Goal: Task Accomplishment & Management: Manage account settings

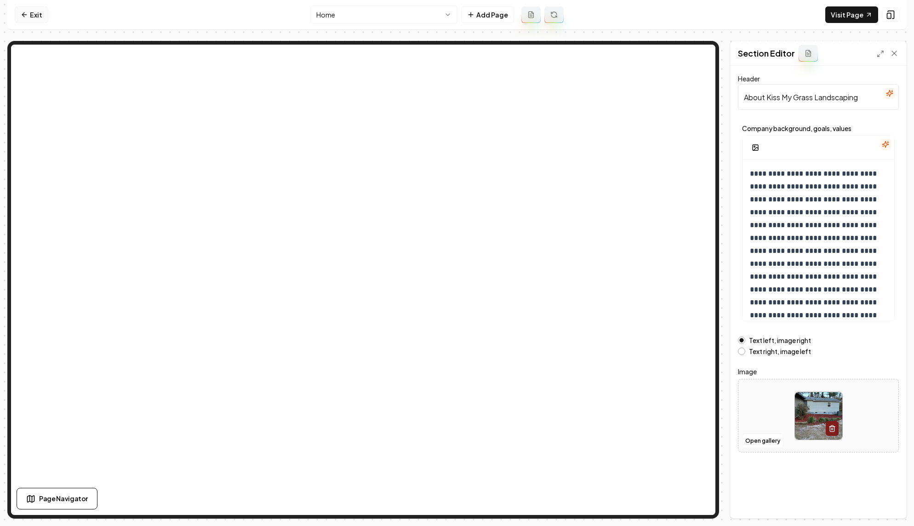
click at [34, 15] on link "Exit" at bounding box center [32, 14] width 34 height 17
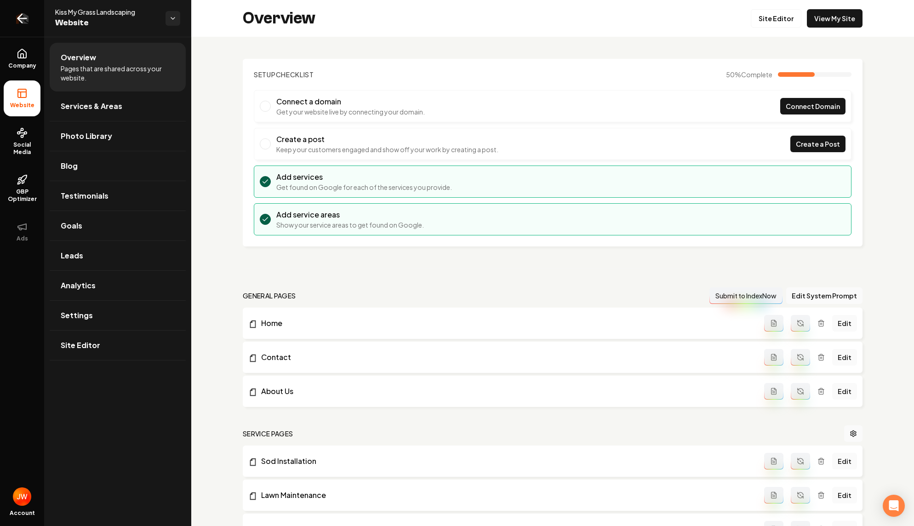
click at [23, 17] on icon "Return to dashboard" at bounding box center [22, 18] width 15 height 15
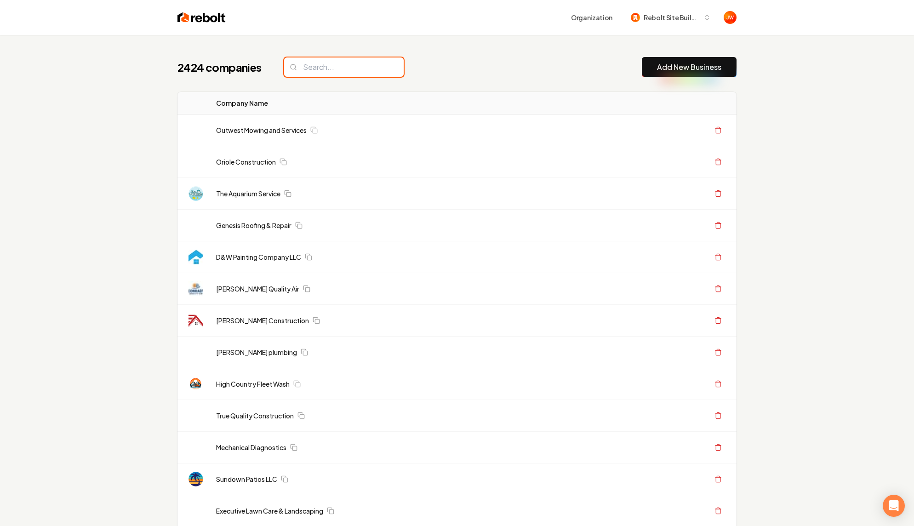
click at [314, 71] on input "search" at bounding box center [343, 66] width 119 height 19
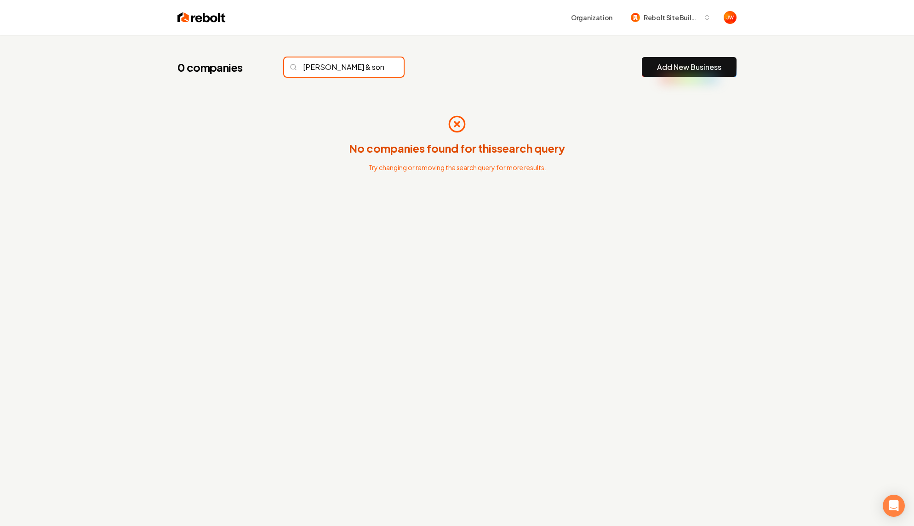
type input "[PERSON_NAME] & sons"
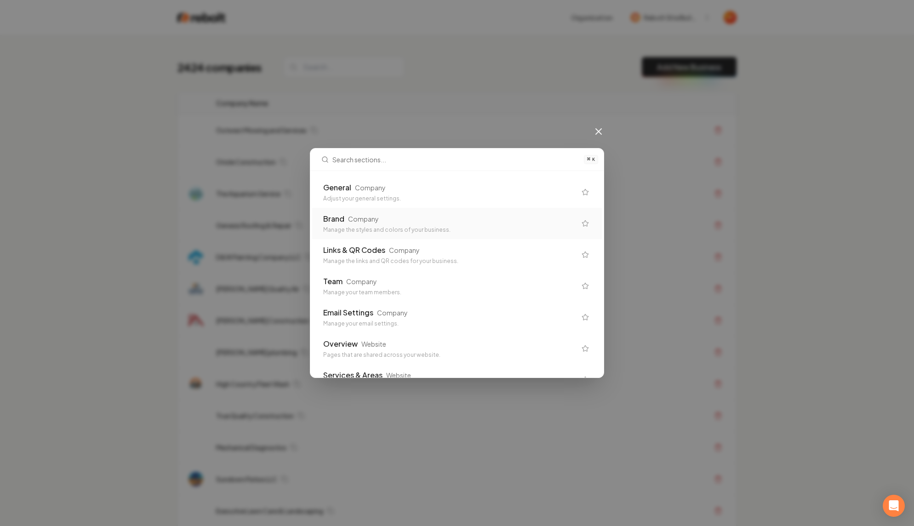
click at [597, 131] on icon at bounding box center [598, 131] width 11 height 11
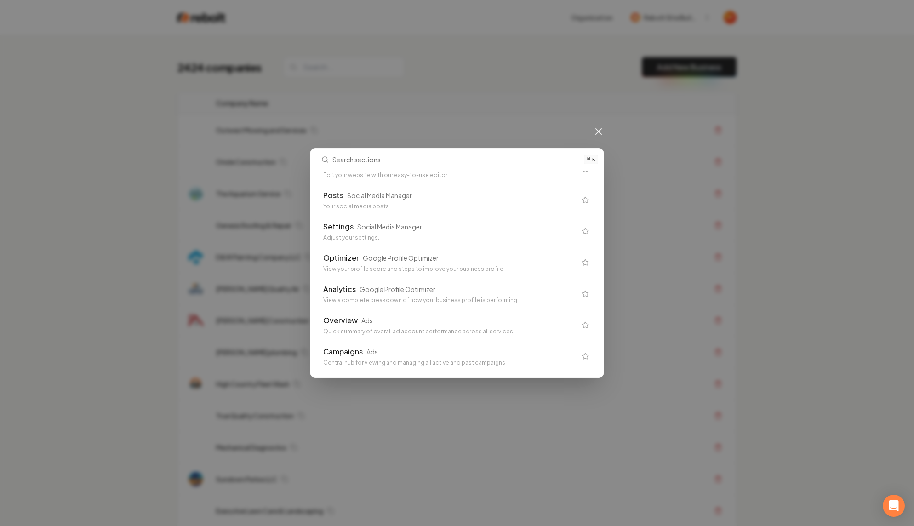
scroll to position [635, 0]
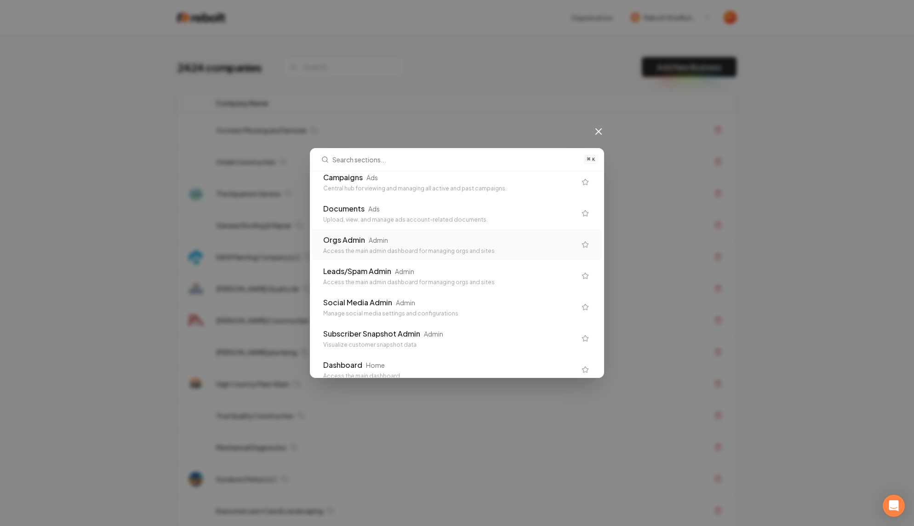
click at [587, 245] on icon "Suggestions" at bounding box center [584, 244] width 7 height 7
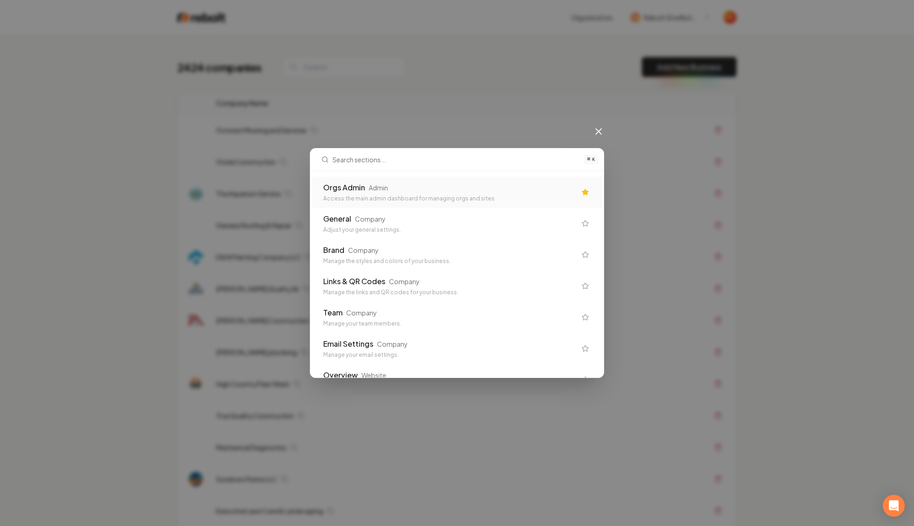
click at [381, 188] on div "Admin" at bounding box center [378, 187] width 19 height 9
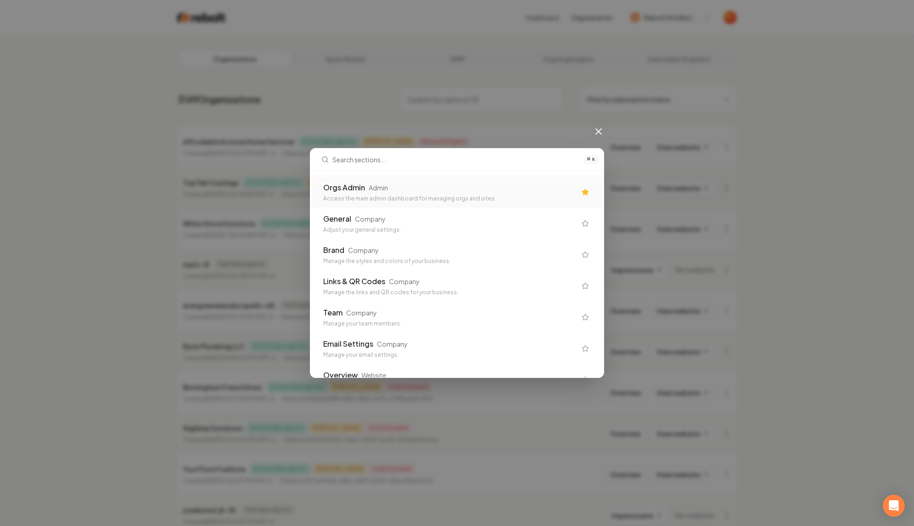
click at [596, 133] on icon at bounding box center [598, 131] width 11 height 11
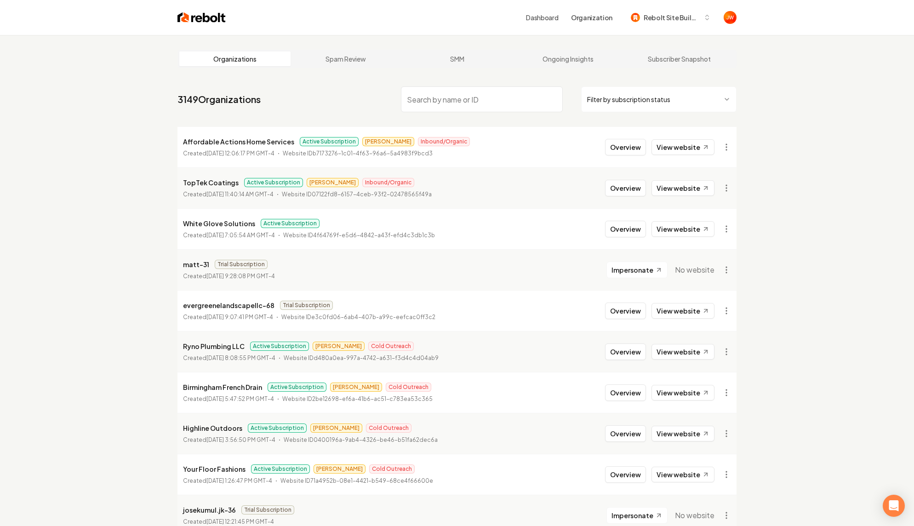
click at [461, 104] on input "search" at bounding box center [482, 99] width 162 height 26
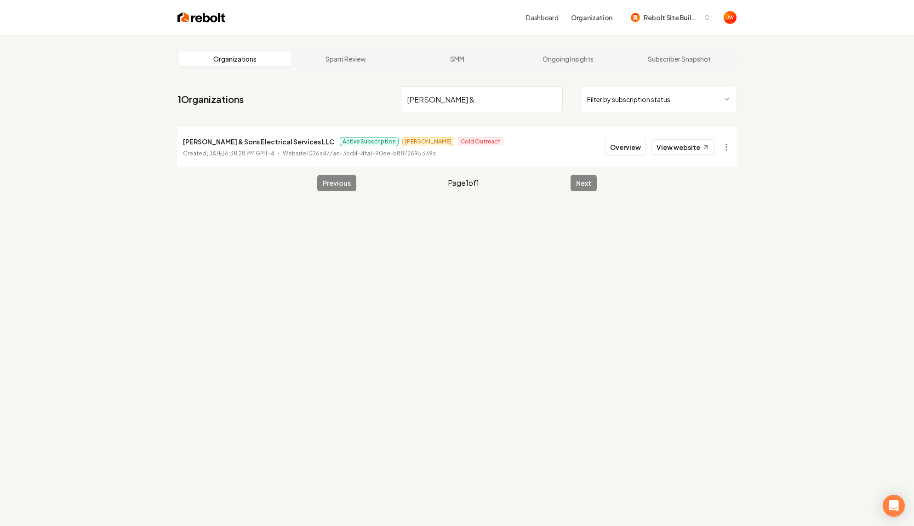
type input "[PERSON_NAME] &"
click at [540, 149] on li "[PERSON_NAME] & Sons Electrical Services LLC Active Subscription Omar Cold Outr…" at bounding box center [456, 147] width 559 height 40
click at [619, 148] on button "Overview" at bounding box center [625, 147] width 41 height 17
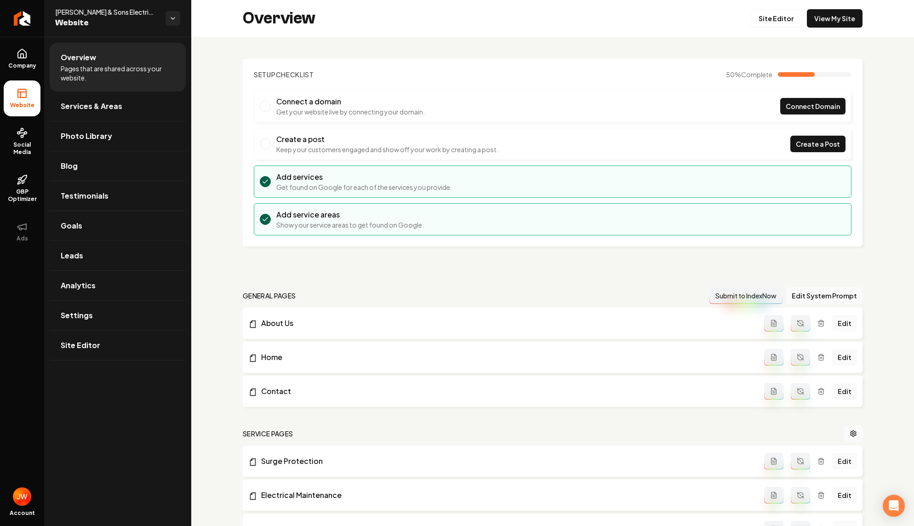
scroll to position [414, 0]
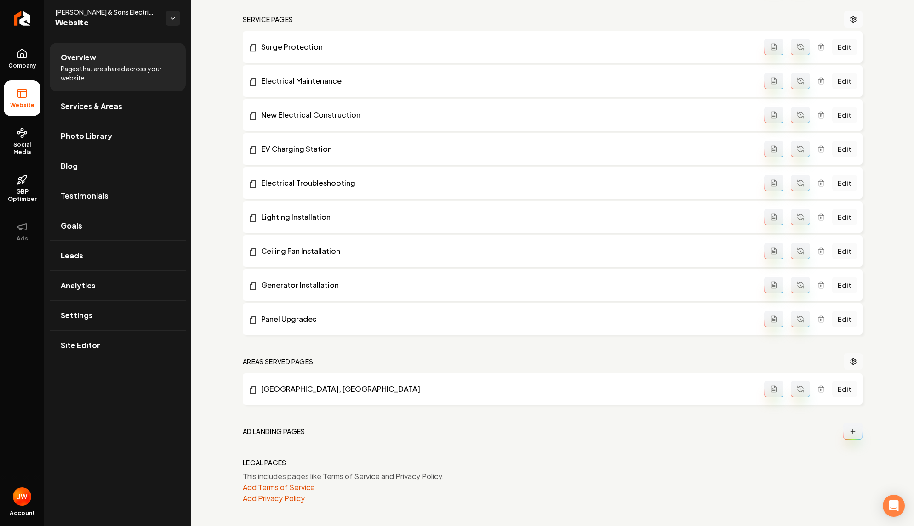
click at [853, 362] on circle "Main content area" at bounding box center [853, 361] width 2 height 2
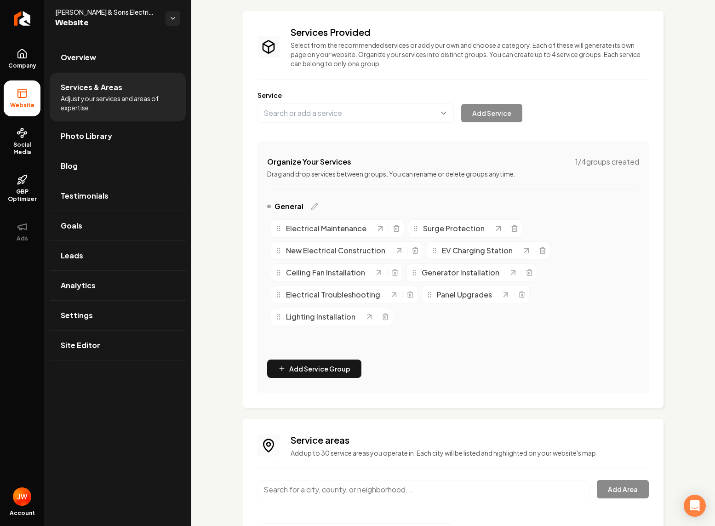
scroll to position [101, 0]
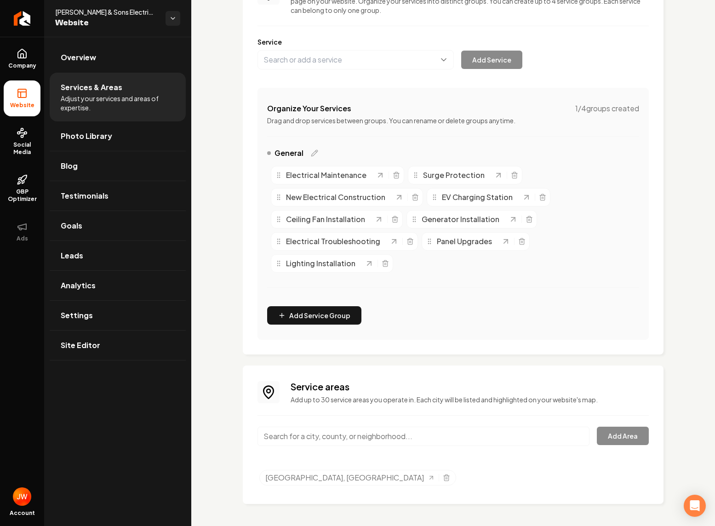
click at [454, 435] on input "Main content area" at bounding box center [423, 436] width 332 height 19
click at [373, 438] on input "Main content area" at bounding box center [423, 436] width 332 height 19
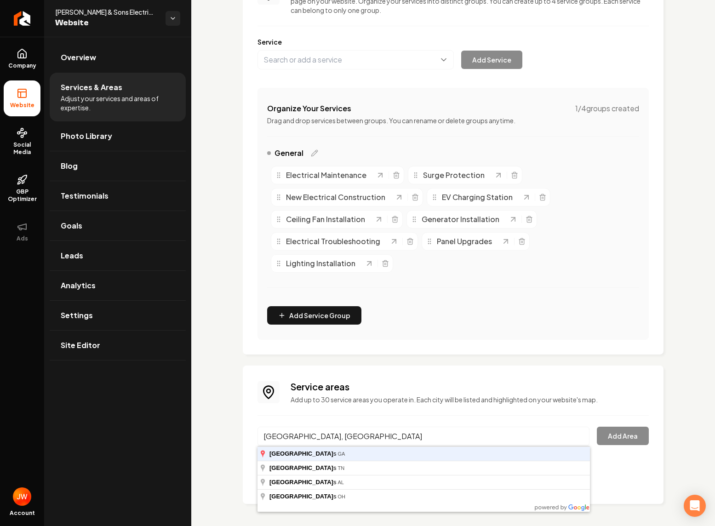
type input "[GEOGRAPHIC_DATA], [GEOGRAPHIC_DATA]"
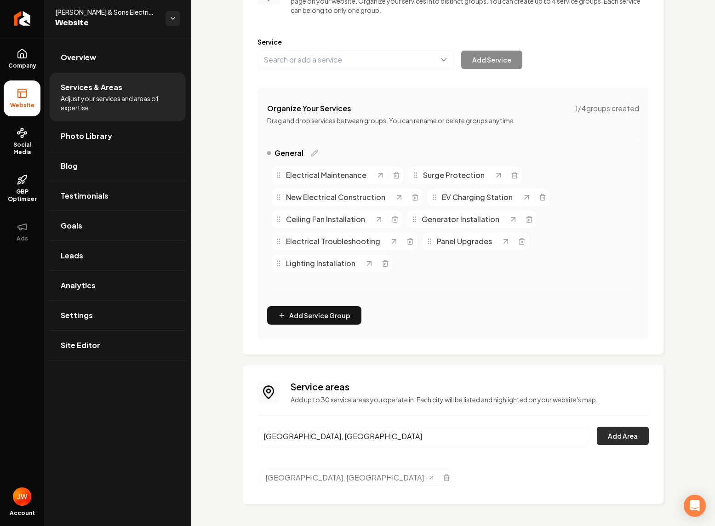
click at [615, 438] on button "Add Area" at bounding box center [623, 436] width 52 height 18
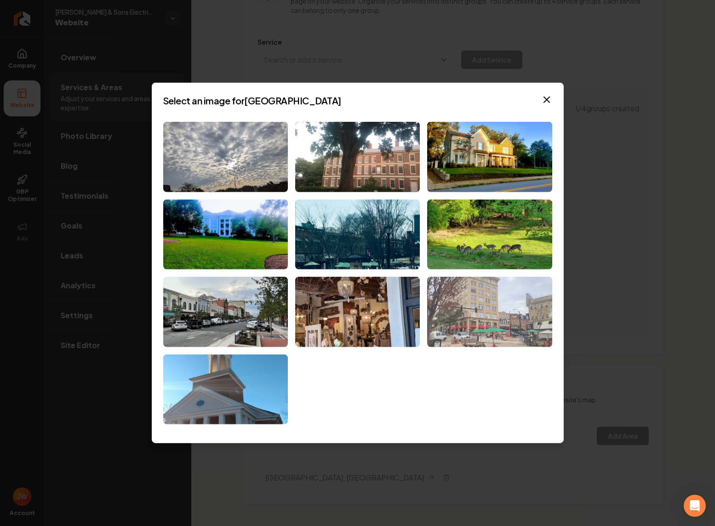
click at [503, 313] on img at bounding box center [489, 312] width 125 height 70
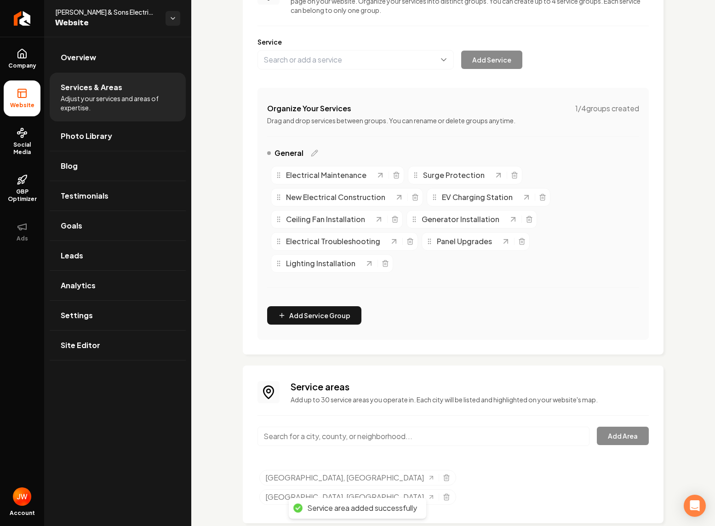
click at [375, 434] on input "Main content area" at bounding box center [423, 436] width 332 height 19
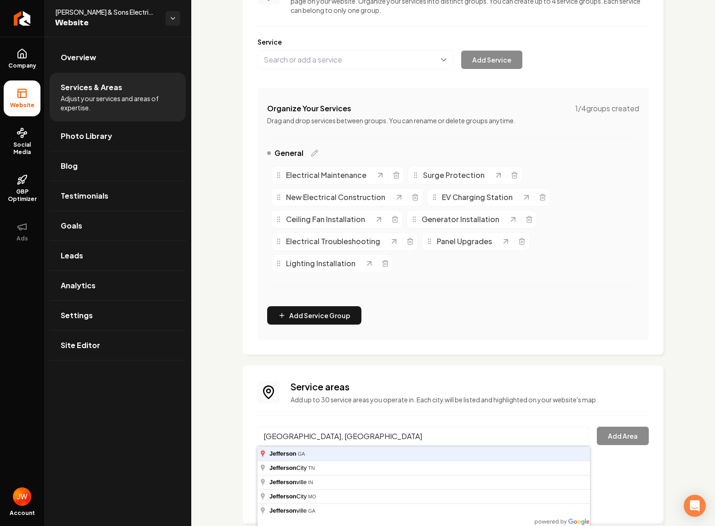
type input "[GEOGRAPHIC_DATA], [GEOGRAPHIC_DATA]"
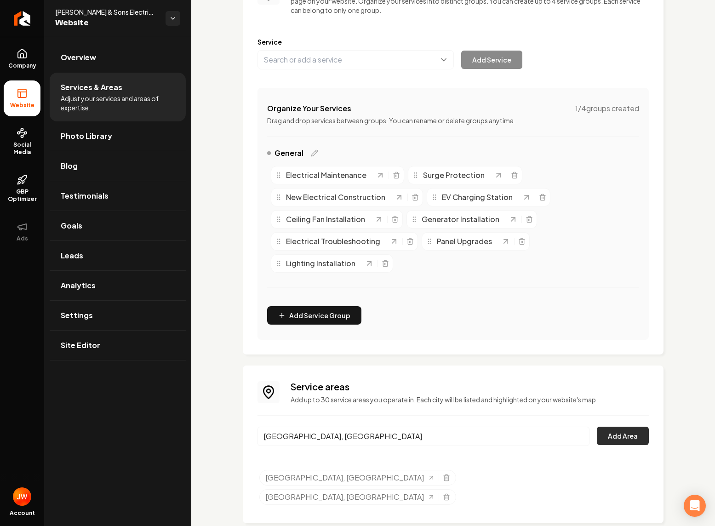
click at [610, 435] on button "Add Area" at bounding box center [623, 436] width 52 height 18
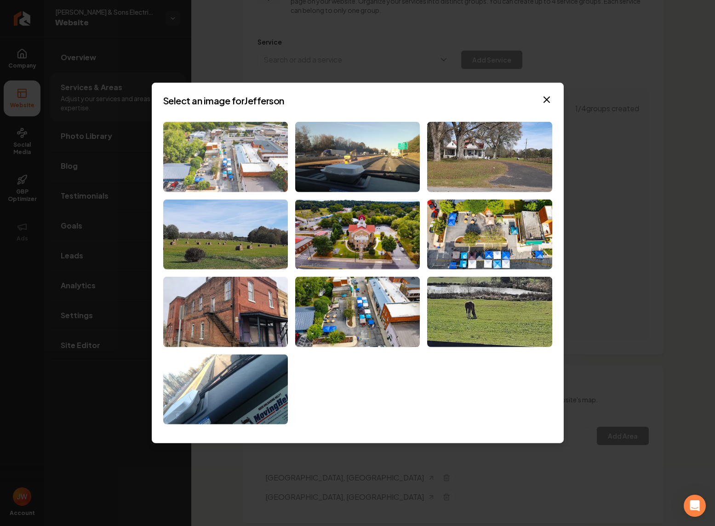
click at [199, 150] on img at bounding box center [225, 157] width 125 height 70
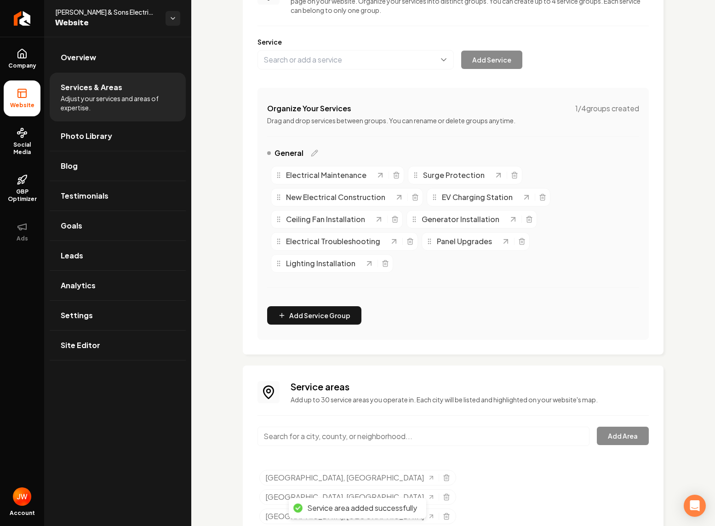
click at [516, 431] on input "Main content area" at bounding box center [423, 436] width 332 height 19
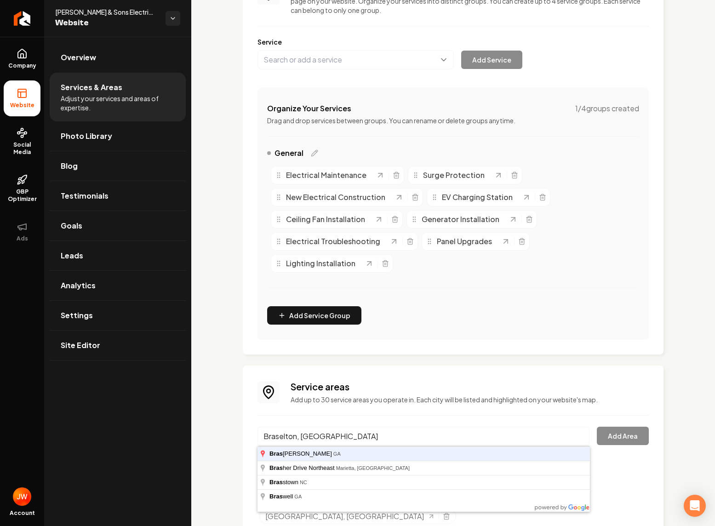
type input "Braselton, [GEOGRAPHIC_DATA]"
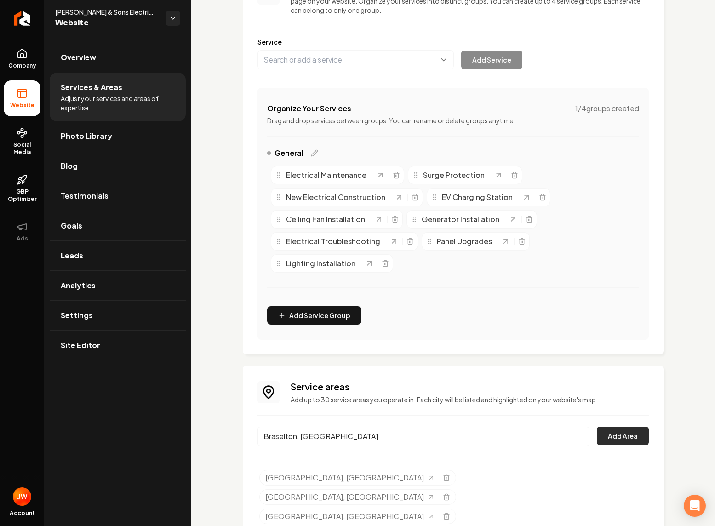
click at [639, 434] on button "Add Area" at bounding box center [623, 436] width 52 height 18
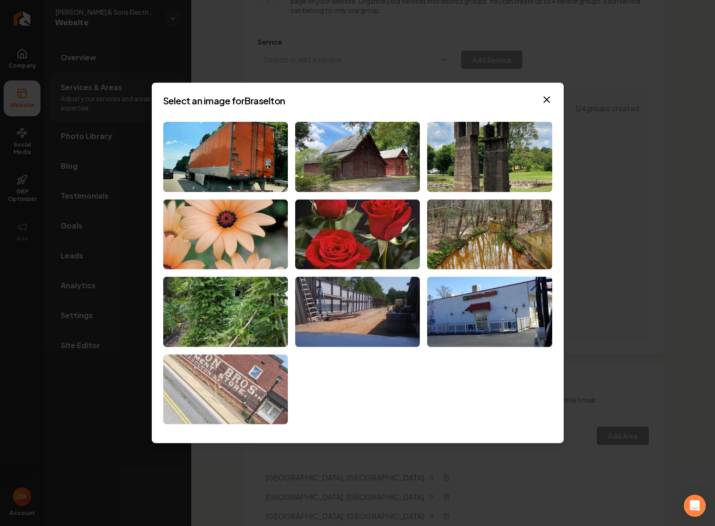
click at [235, 375] on img at bounding box center [225, 389] width 125 height 70
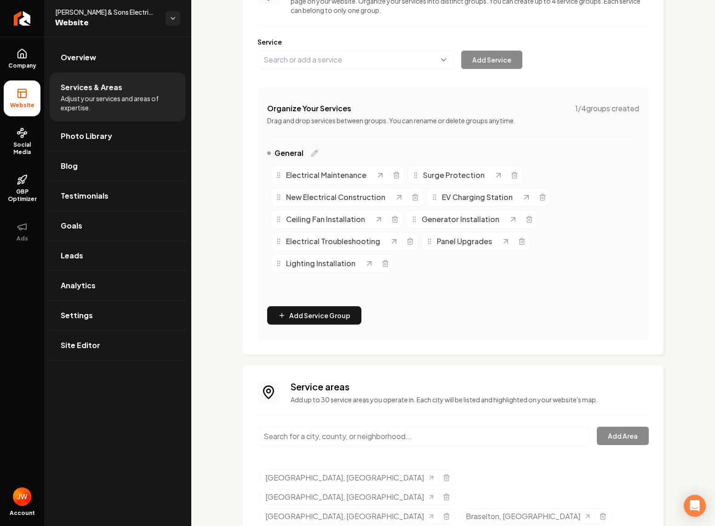
click at [375, 430] on input "Main content area" at bounding box center [423, 436] width 332 height 19
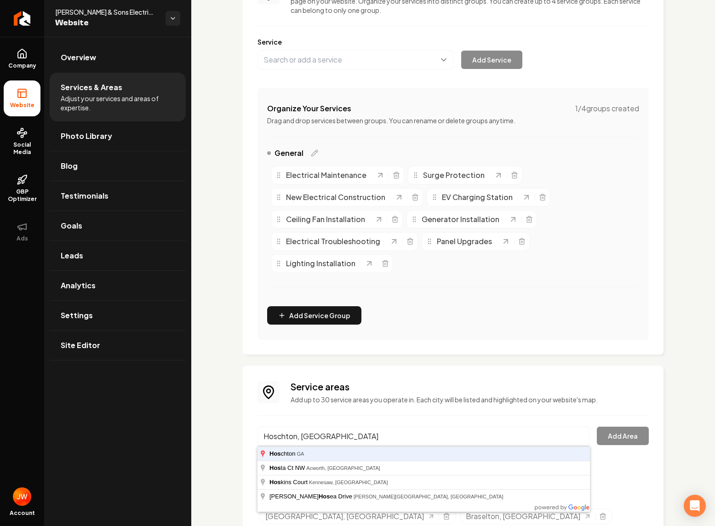
type input "Hoschton, [GEOGRAPHIC_DATA]"
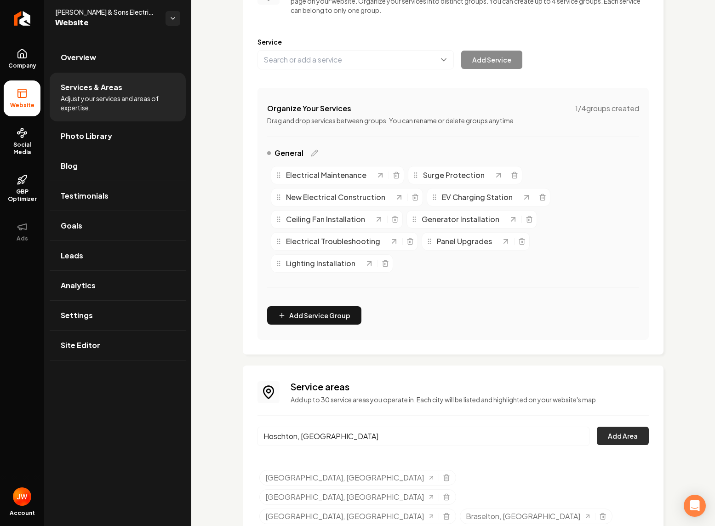
click at [616, 435] on button "Add Area" at bounding box center [623, 436] width 52 height 18
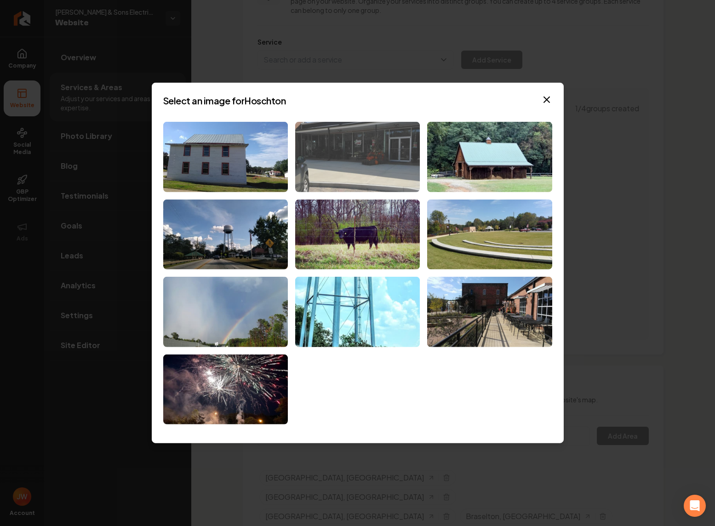
click at [373, 173] on img at bounding box center [357, 157] width 125 height 70
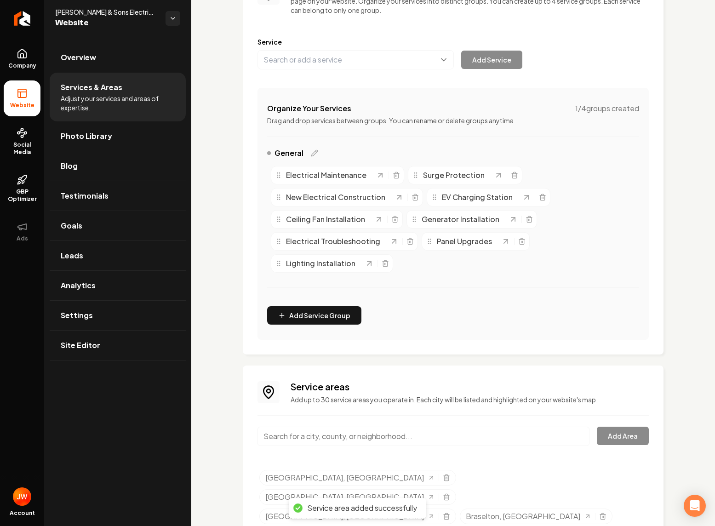
click at [497, 439] on input "Main content area" at bounding box center [423, 436] width 332 height 19
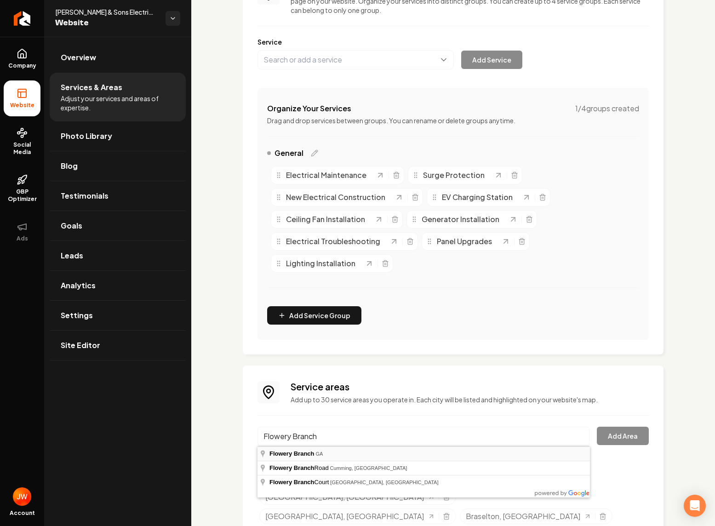
type input "[GEOGRAPHIC_DATA], [GEOGRAPHIC_DATA]"
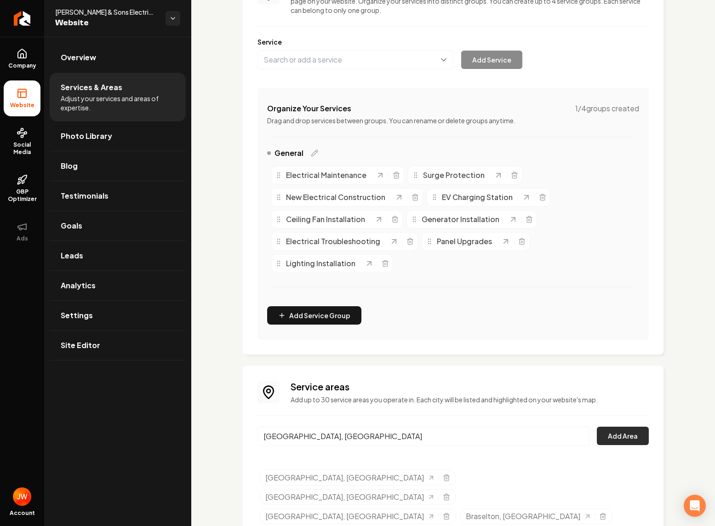
click at [617, 439] on button "Add Area" at bounding box center [623, 436] width 52 height 18
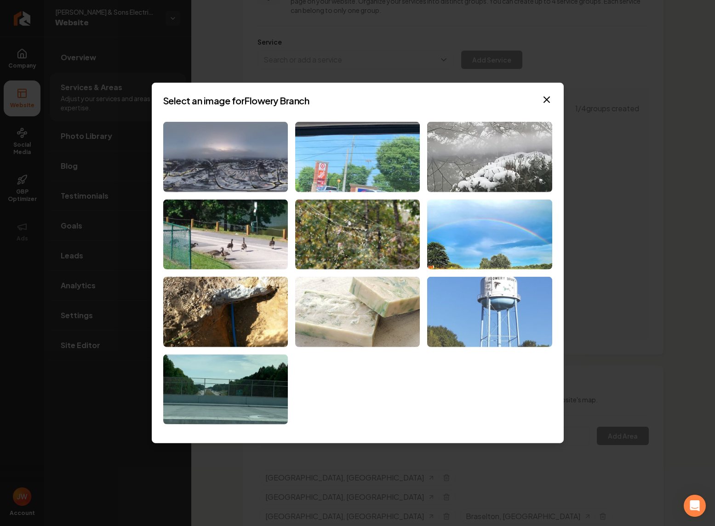
click at [506, 311] on img at bounding box center [489, 312] width 125 height 70
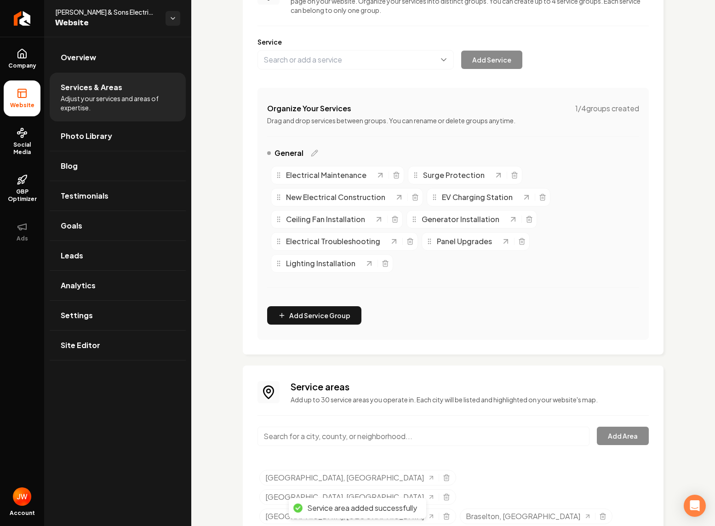
click at [390, 435] on input "Main content area" at bounding box center [423, 436] width 332 height 19
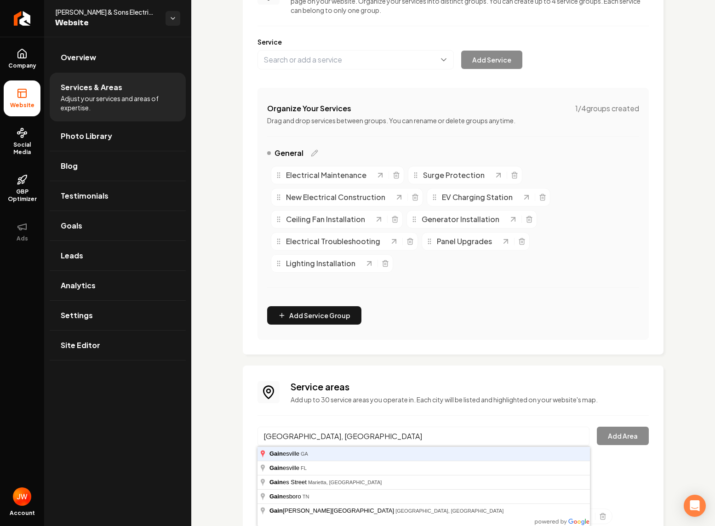
type input "[GEOGRAPHIC_DATA], [GEOGRAPHIC_DATA]"
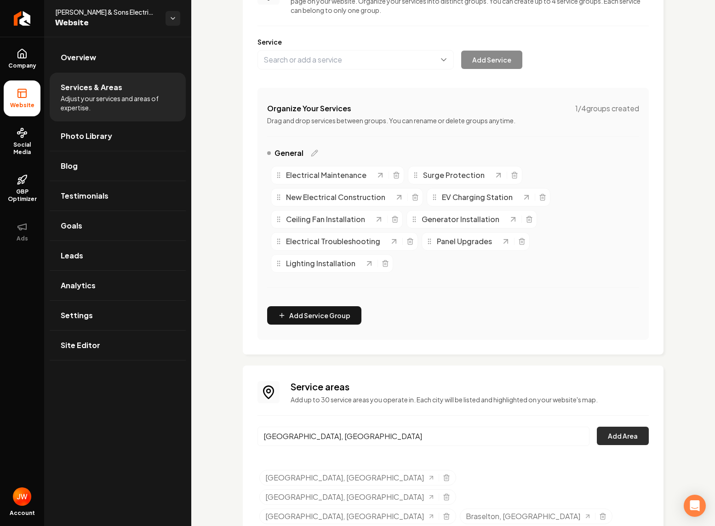
click at [627, 439] on button "Add Area" at bounding box center [623, 436] width 52 height 18
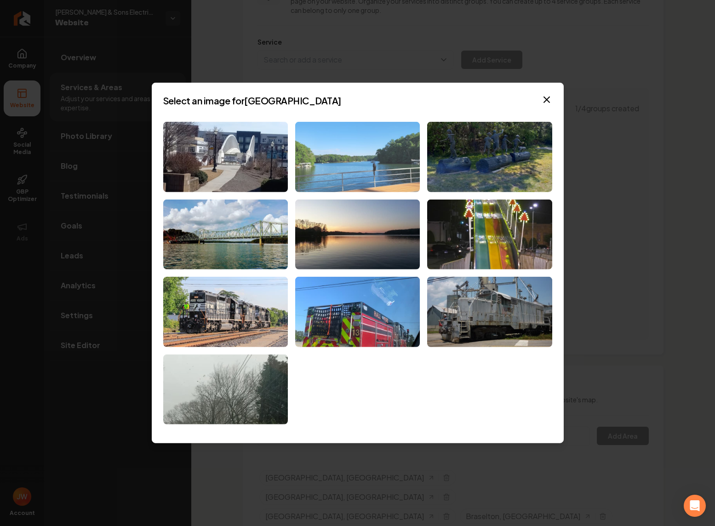
click at [353, 153] on img at bounding box center [357, 157] width 125 height 70
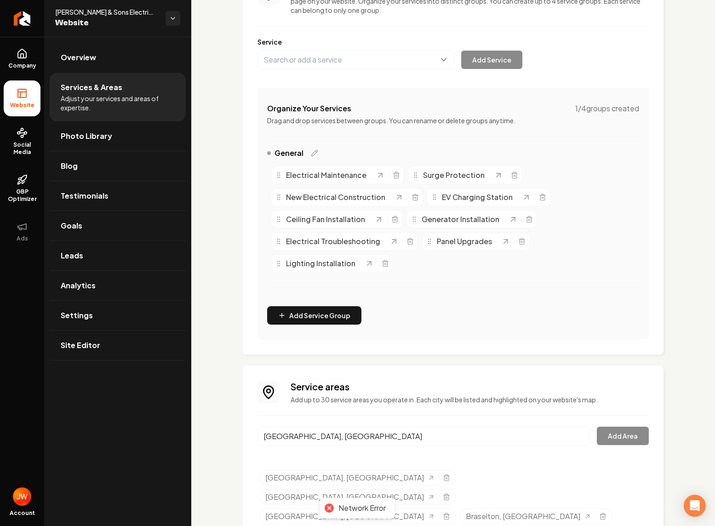
click at [509, 444] on input "[GEOGRAPHIC_DATA], [GEOGRAPHIC_DATA]" at bounding box center [423, 436] width 332 height 19
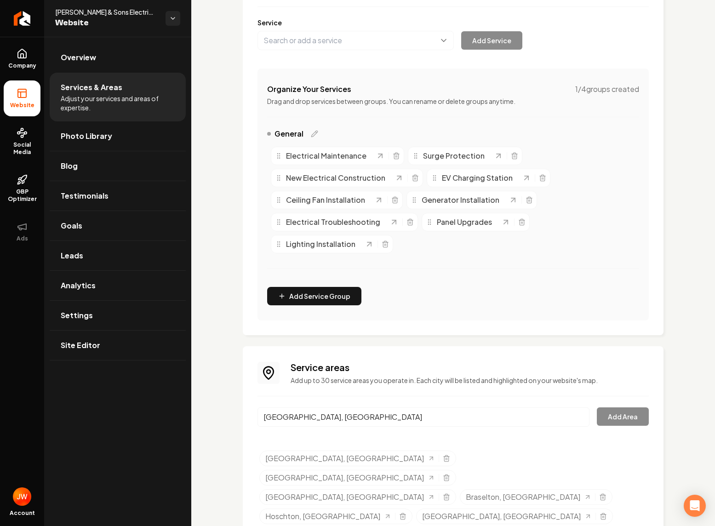
click at [472, 387] on div "Service areas Add up to 30 service areas you operate in. Each city will be list…" at bounding box center [452, 444] width 391 height 167
click at [421, 409] on input "[GEOGRAPHIC_DATA], [GEOGRAPHIC_DATA]" at bounding box center [423, 416] width 332 height 19
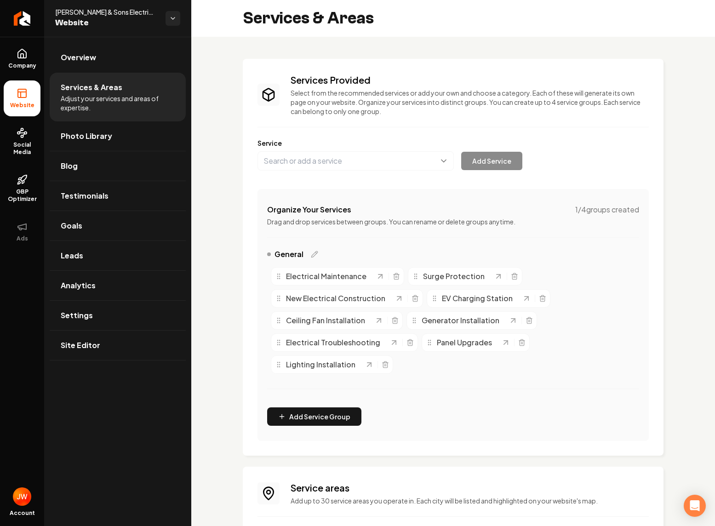
scroll to position [120, 0]
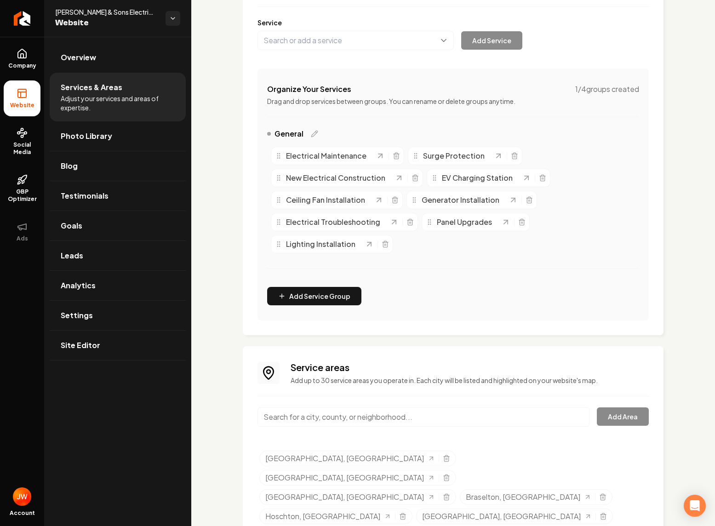
click at [434, 427] on div "Main content area" at bounding box center [423, 422] width 332 height 30
click at [407, 414] on input "Main content area" at bounding box center [423, 416] width 332 height 19
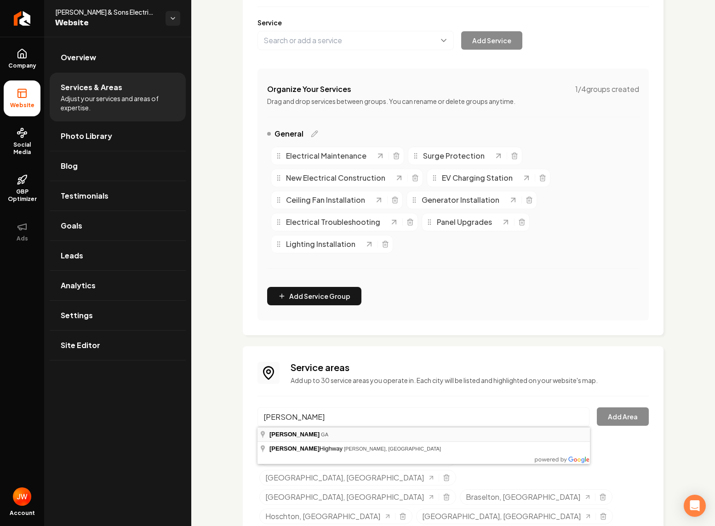
type input "Buford, GA"
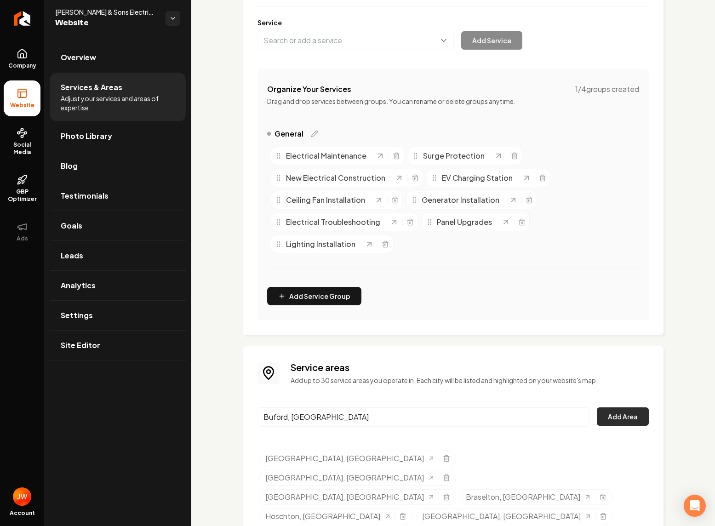
click at [615, 414] on button "Add Area" at bounding box center [623, 416] width 52 height 18
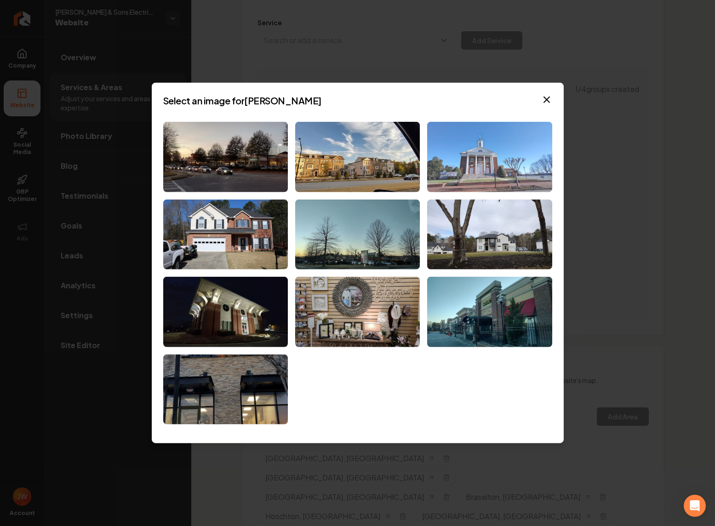
click at [494, 150] on img at bounding box center [489, 157] width 125 height 70
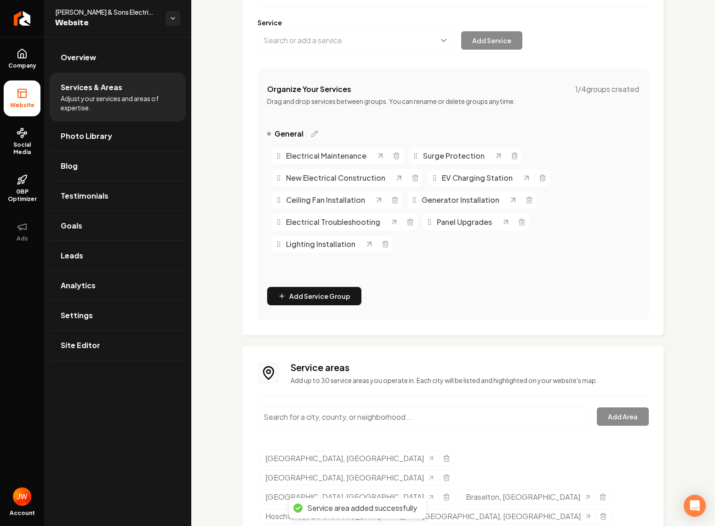
click at [365, 417] on input "Main content area" at bounding box center [423, 416] width 332 height 19
type input "Suwanee, GA"
click at [620, 424] on button "Add Area" at bounding box center [623, 416] width 52 height 18
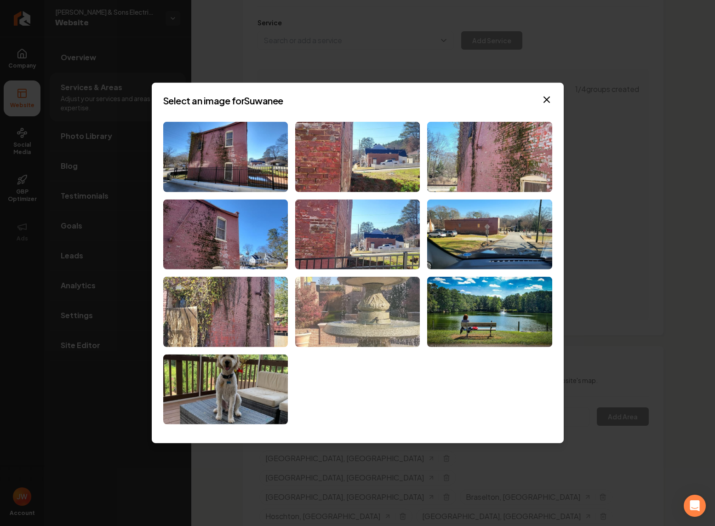
click at [378, 315] on img at bounding box center [357, 312] width 125 height 70
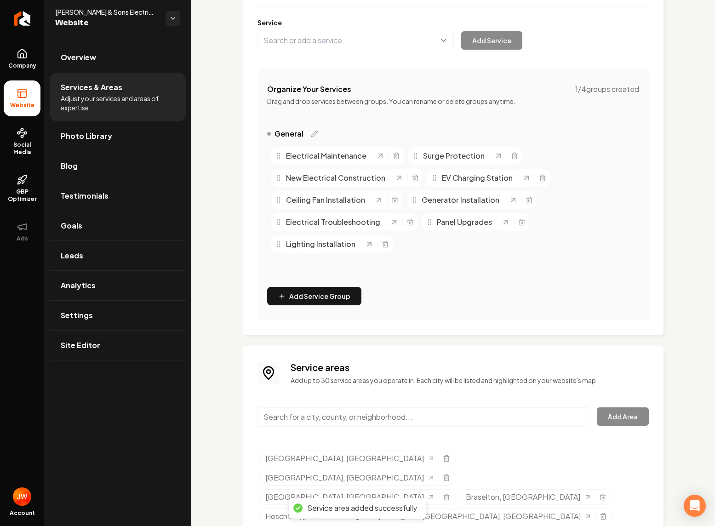
click at [307, 419] on input "Main content area" at bounding box center [423, 416] width 332 height 19
type input "Cumming, [GEOGRAPHIC_DATA]"
click at [620, 416] on button "Add Area" at bounding box center [623, 416] width 52 height 18
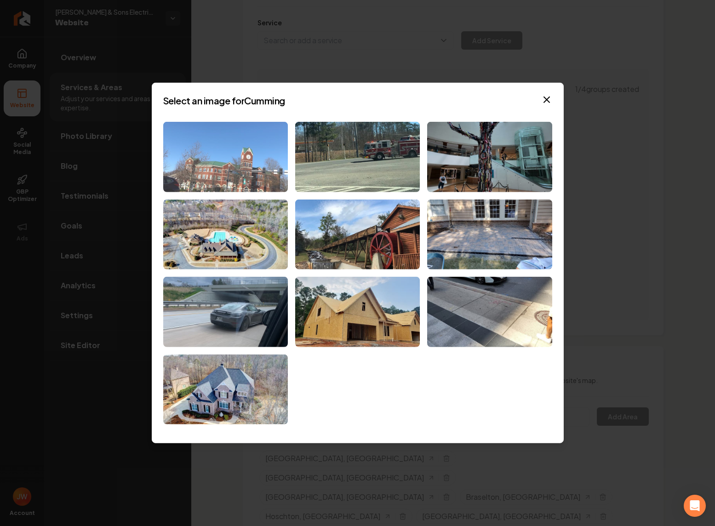
click at [240, 162] on img at bounding box center [225, 157] width 125 height 70
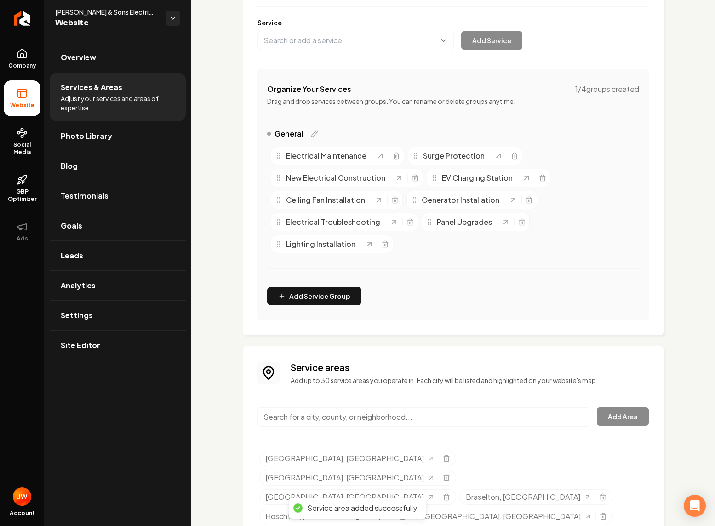
click at [395, 415] on input "Main content area" at bounding box center [423, 416] width 332 height 19
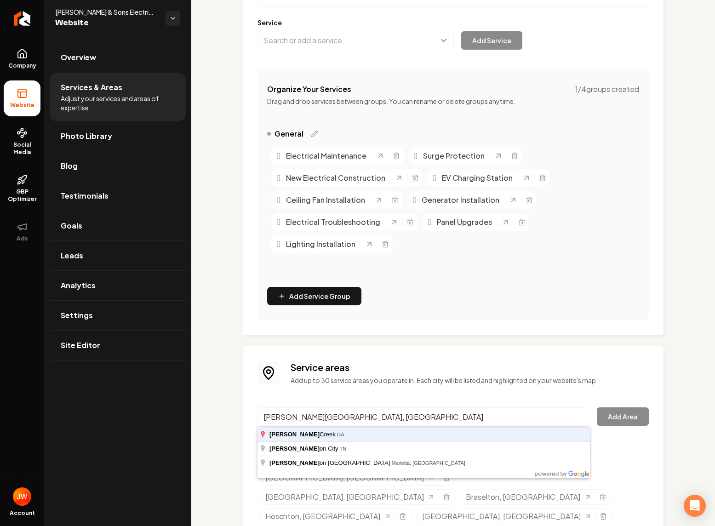
type input "Johns Creek, GA"
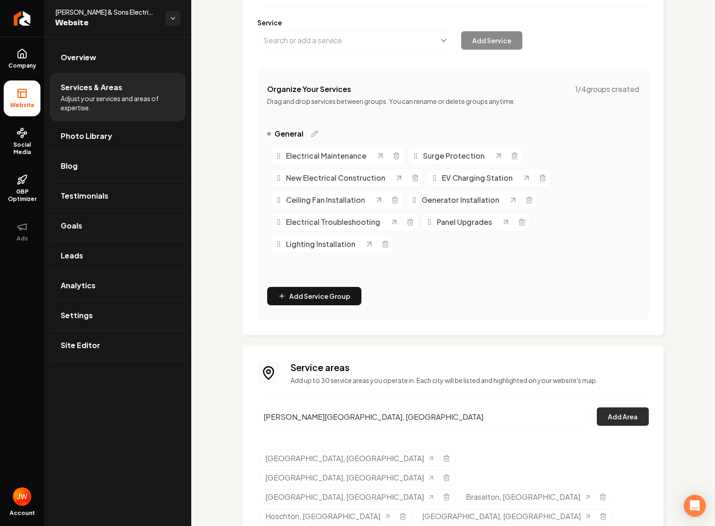
click at [609, 425] on button "Add Area" at bounding box center [623, 416] width 52 height 18
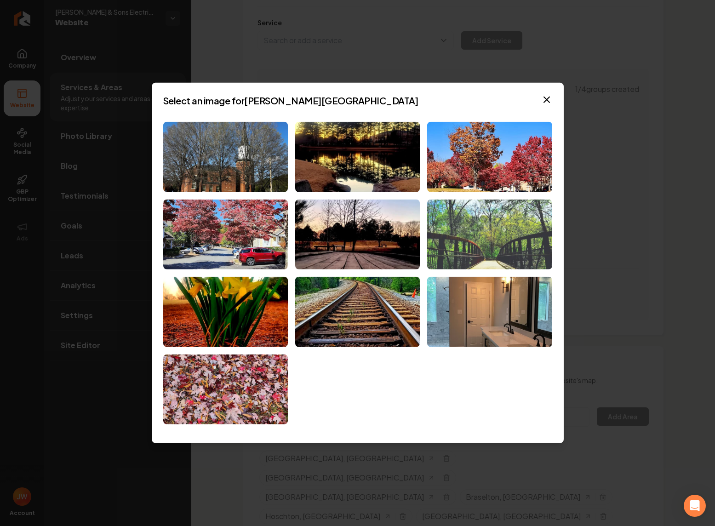
click at [488, 243] on img at bounding box center [489, 234] width 125 height 70
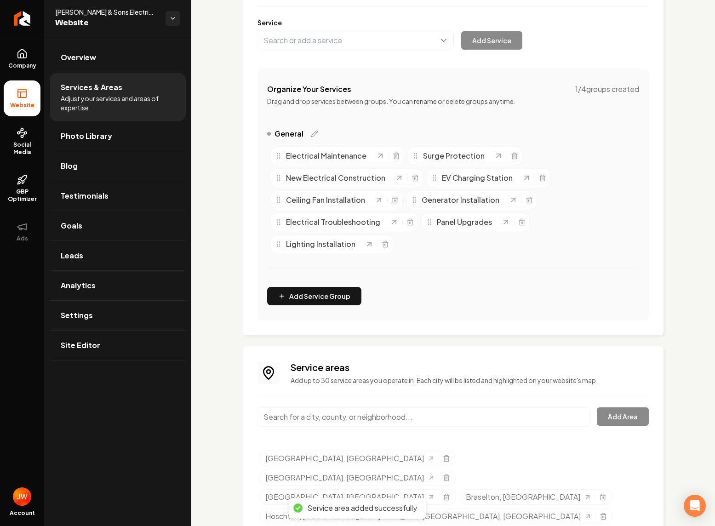
click at [345, 415] on input "Main content area" at bounding box center [423, 416] width 332 height 19
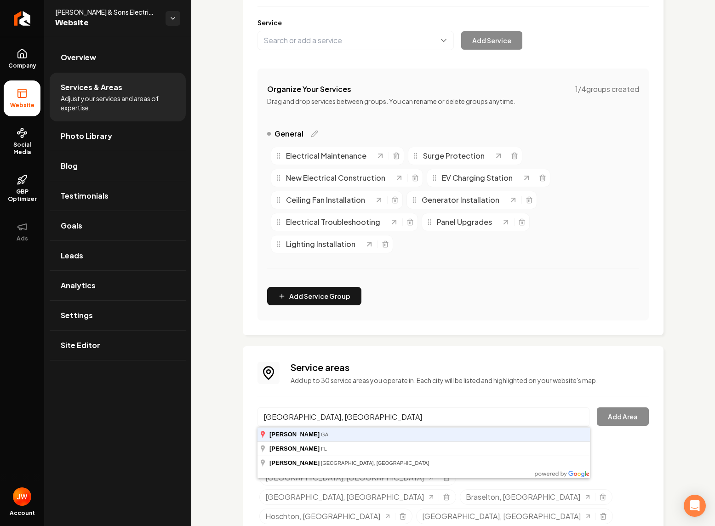
type input "Milton, GA"
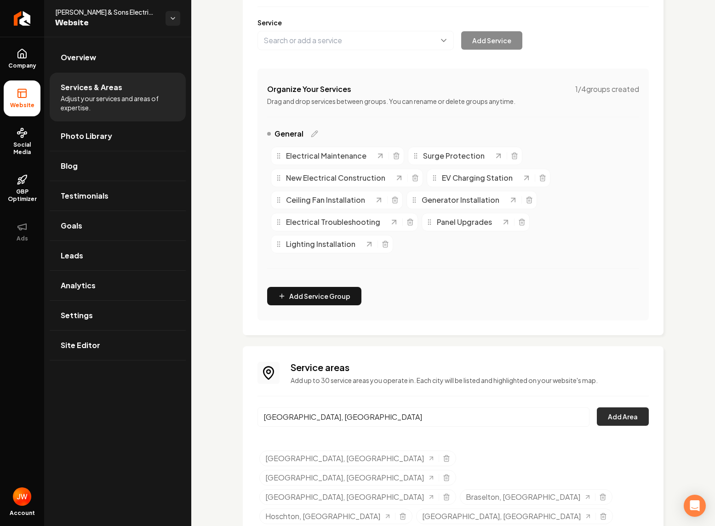
click at [614, 415] on button "Add Area" at bounding box center [623, 416] width 52 height 18
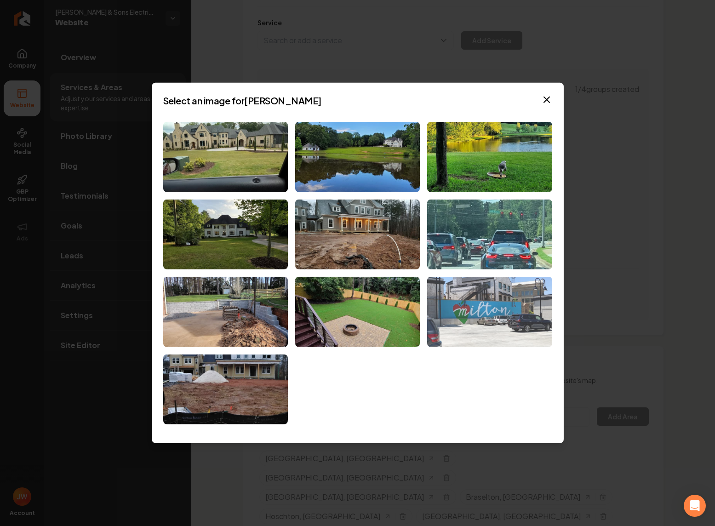
click at [500, 312] on img at bounding box center [489, 312] width 125 height 70
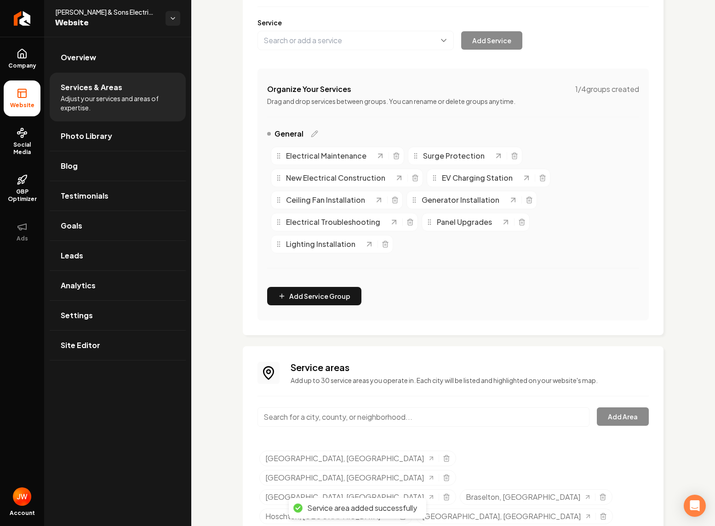
click at [488, 419] on input "Main content area" at bounding box center [423, 416] width 332 height 19
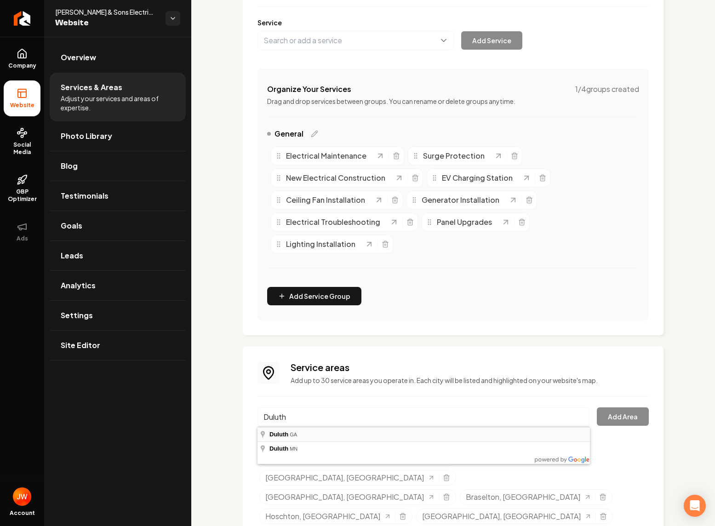
type input "Duluth, GA"
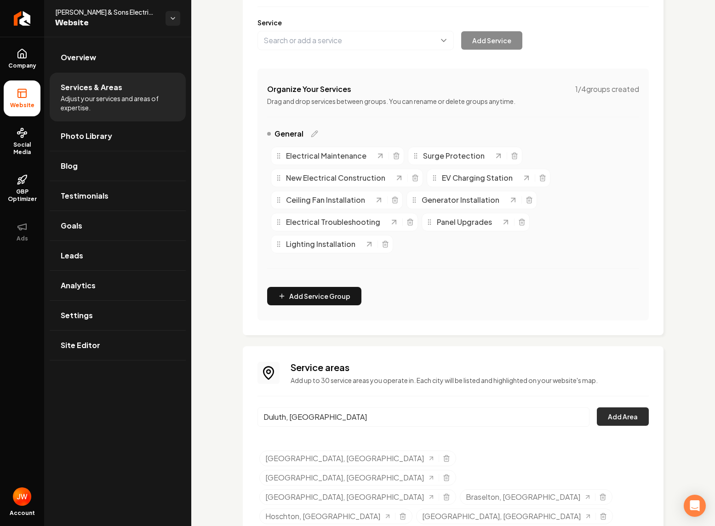
click at [618, 421] on button "Add Area" at bounding box center [623, 416] width 52 height 18
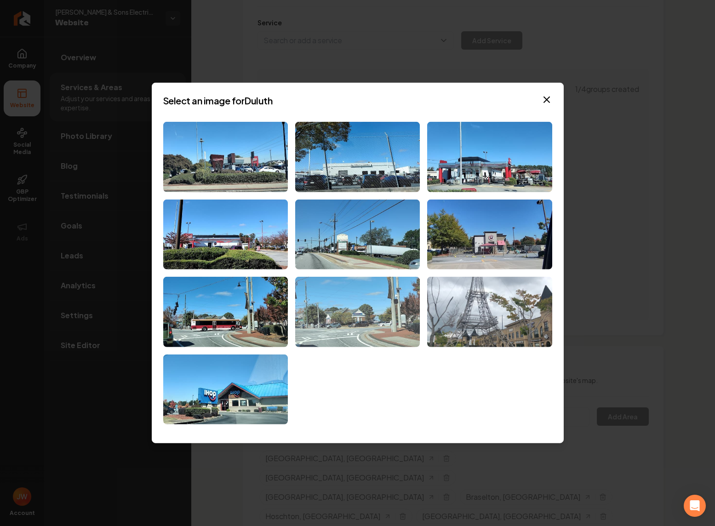
click at [354, 335] on img at bounding box center [357, 312] width 125 height 70
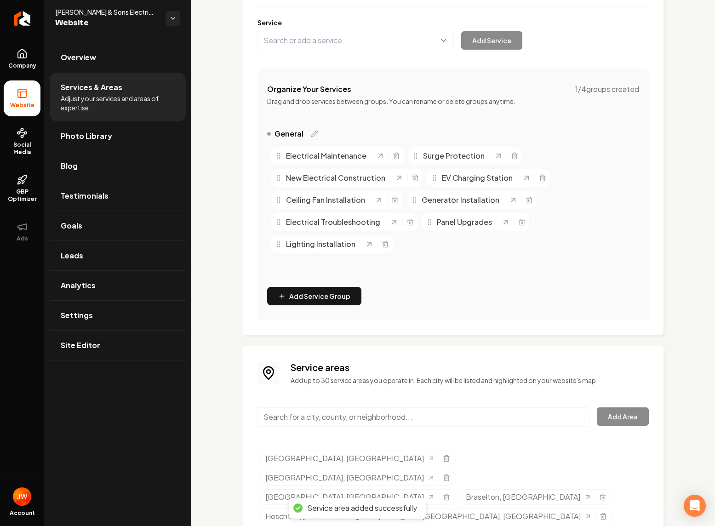
scroll to position [159, 0]
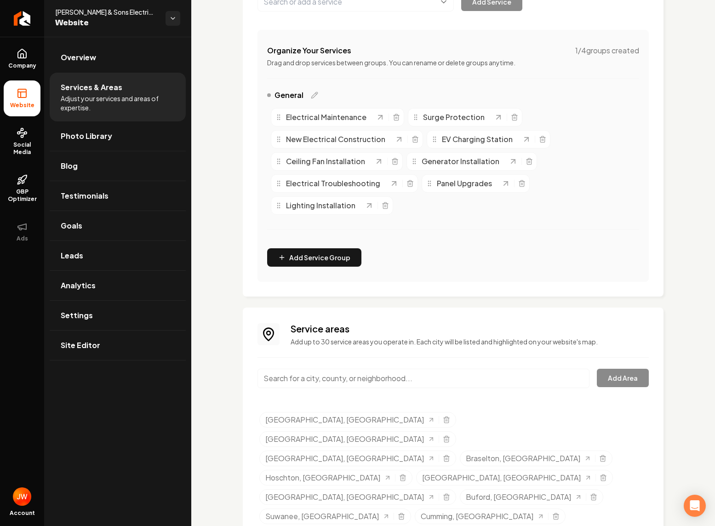
click at [526, 372] on input "Main content area" at bounding box center [423, 378] width 332 height 19
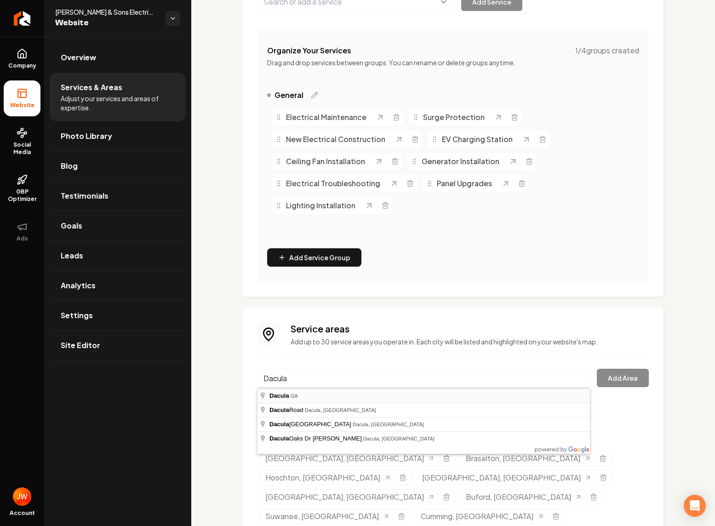
type input "Dacula, GA"
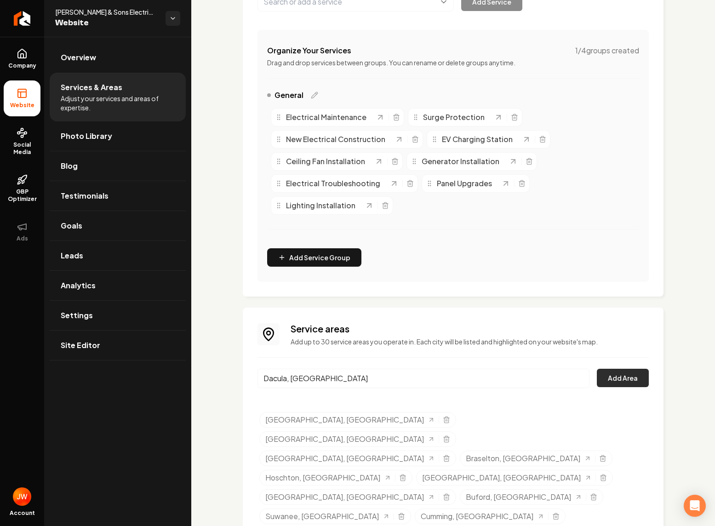
click at [614, 381] on button "Add Area" at bounding box center [623, 378] width 52 height 18
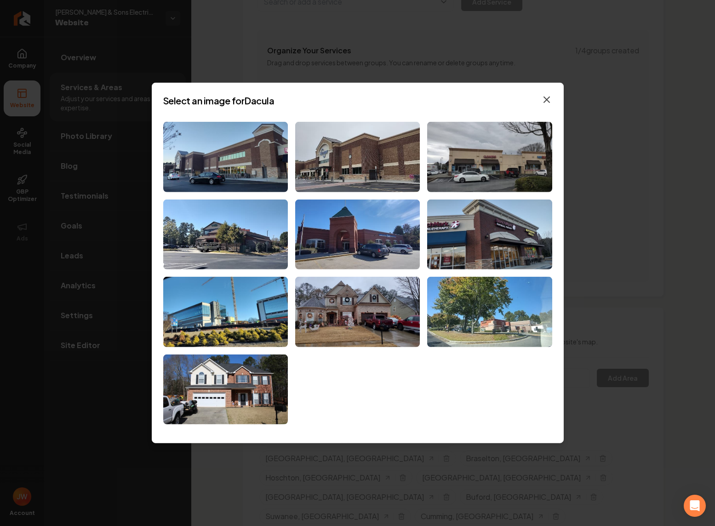
click at [546, 103] on icon "button" at bounding box center [546, 99] width 11 height 11
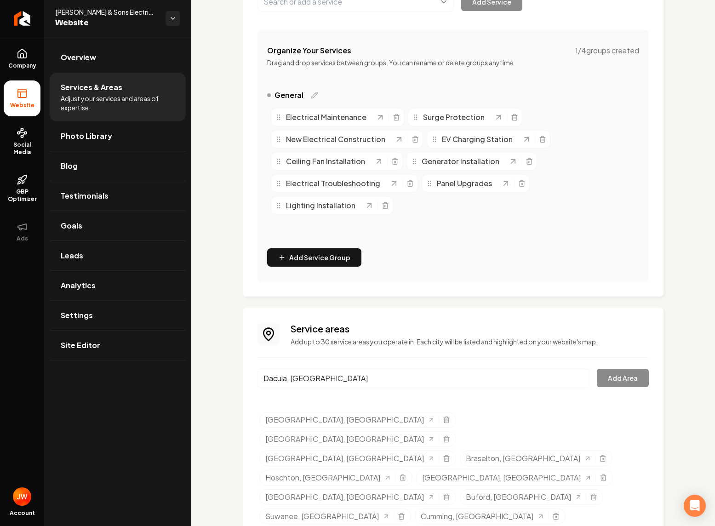
click at [279, 375] on input "Dacula, GA" at bounding box center [423, 378] width 332 height 19
click at [577, 377] on input "Dacula, GA" at bounding box center [423, 378] width 332 height 19
click at [581, 378] on input "Dacula, GA" at bounding box center [423, 378] width 332 height 19
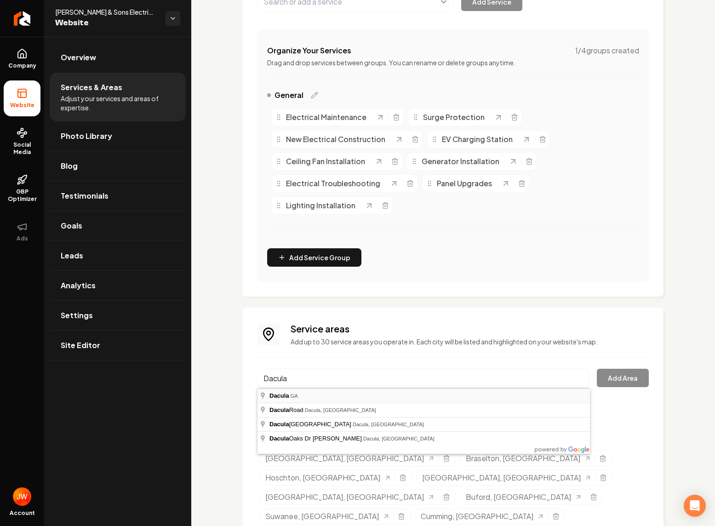
type input "Dacula, GA"
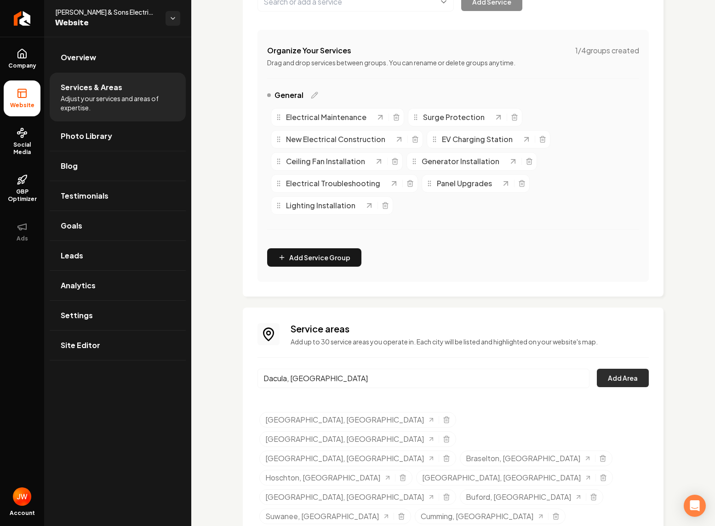
click at [613, 377] on button "Add Area" at bounding box center [623, 378] width 52 height 18
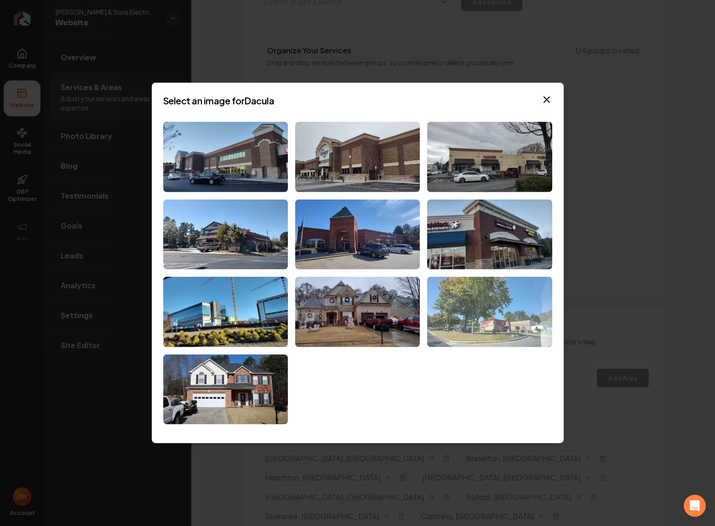
click at [495, 319] on img at bounding box center [489, 312] width 125 height 70
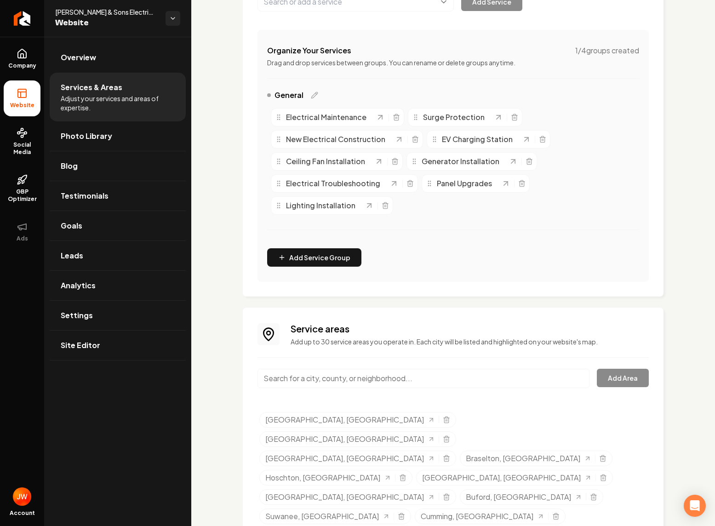
click at [331, 378] on input "Main content area" at bounding box center [423, 378] width 332 height 19
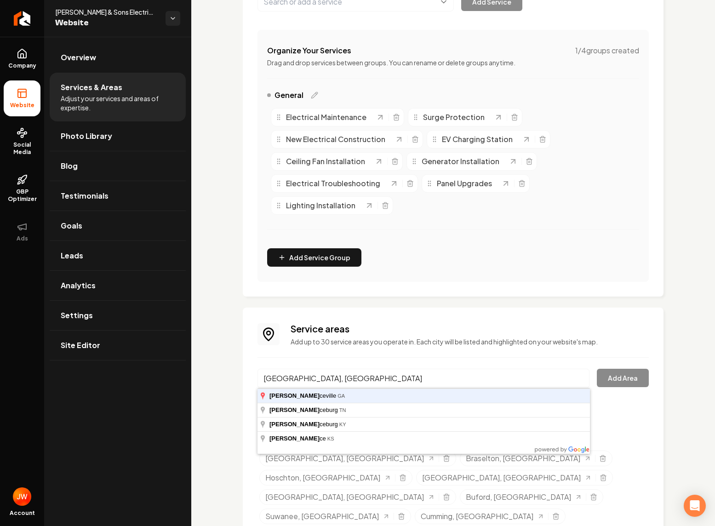
type input "Lawrenceville, GA"
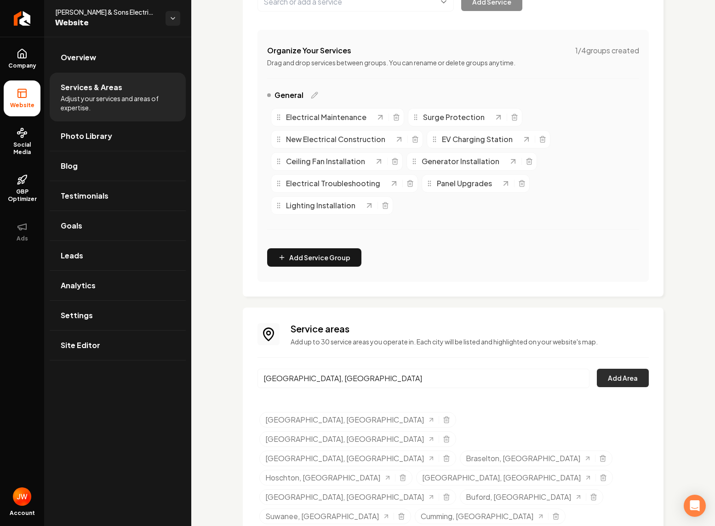
click at [620, 381] on button "Add Area" at bounding box center [623, 378] width 52 height 18
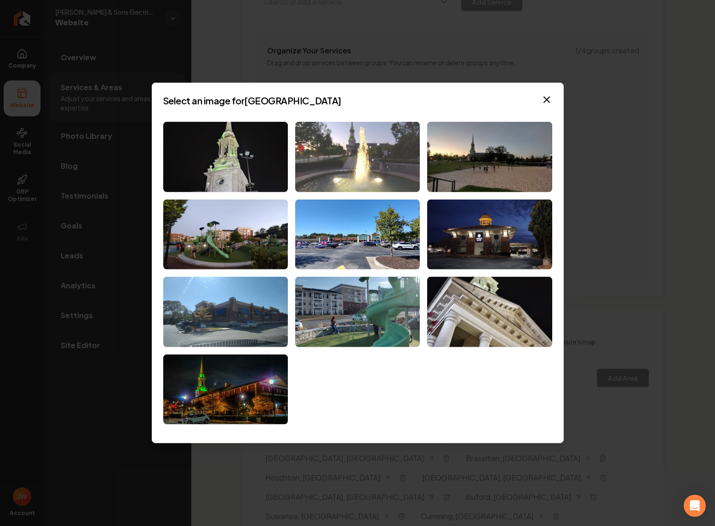
click at [364, 155] on img at bounding box center [357, 157] width 125 height 70
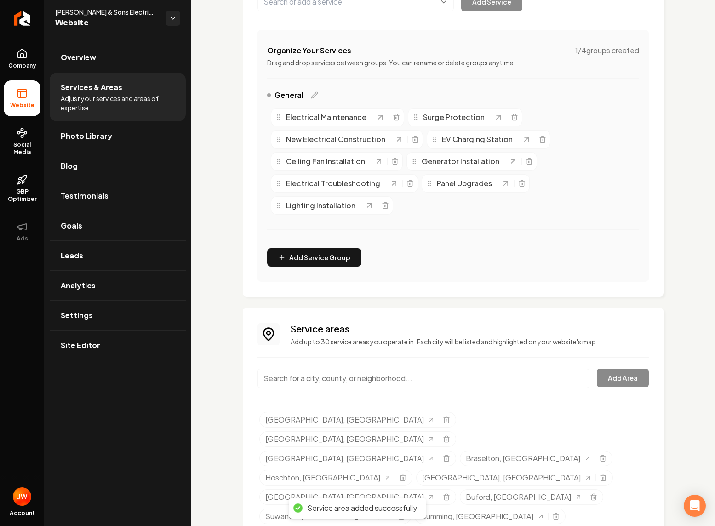
click at [347, 375] on input "Main content area" at bounding box center [423, 378] width 332 height 19
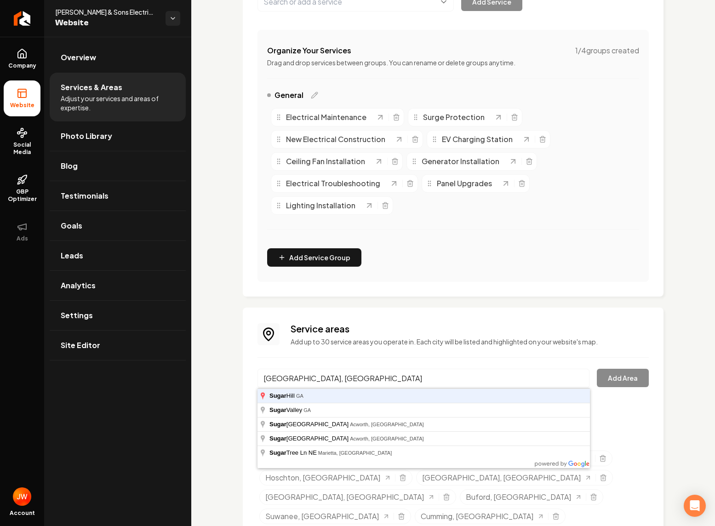
type input "Sugar Hill, GA"
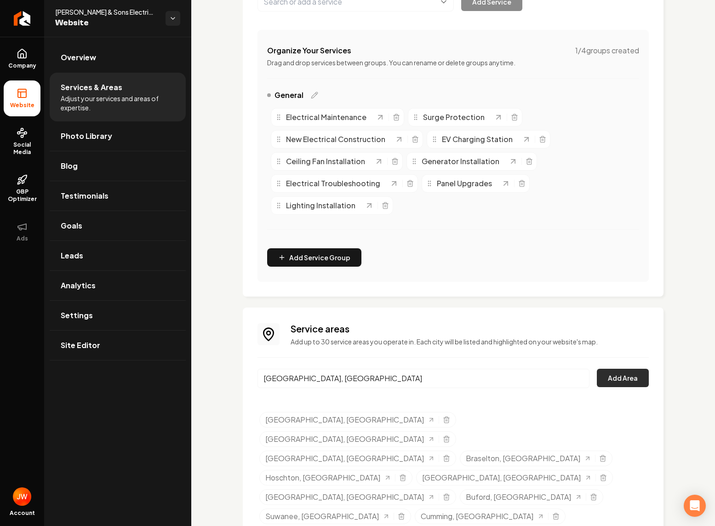
click at [623, 376] on button "Add Area" at bounding box center [623, 378] width 52 height 18
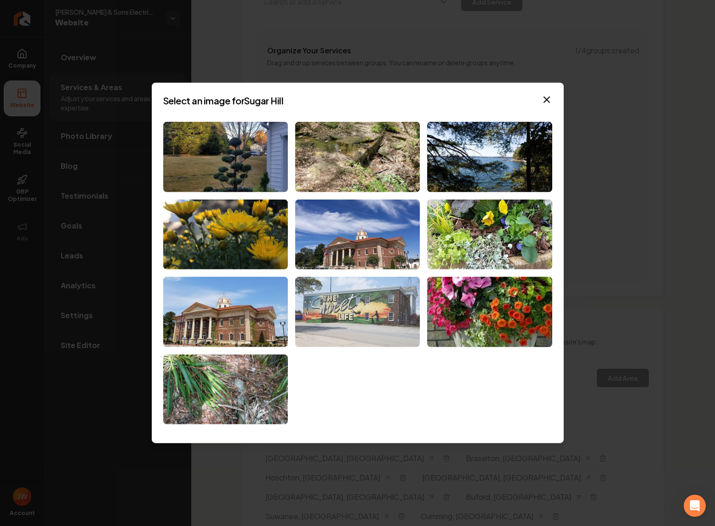
click at [374, 305] on img at bounding box center [357, 312] width 125 height 70
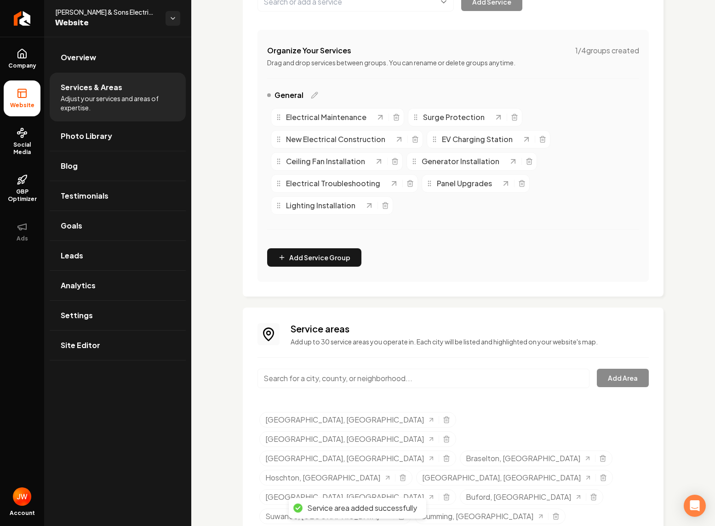
click at [541, 379] on input "Main content area" at bounding box center [423, 378] width 332 height 19
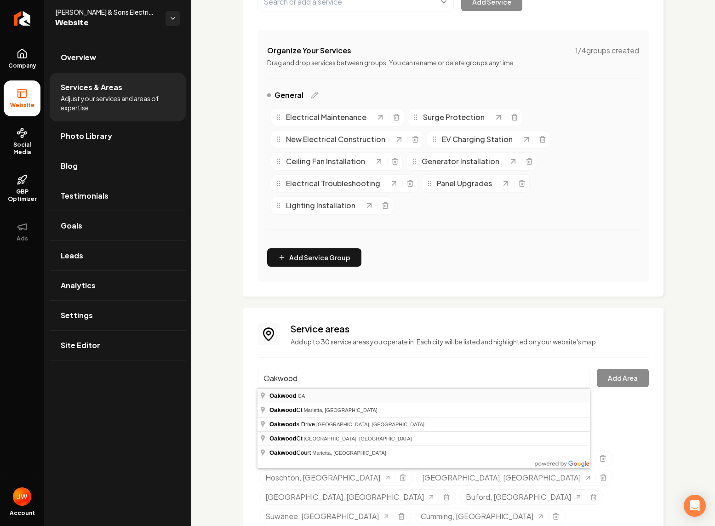
type input "Oakwood, GA"
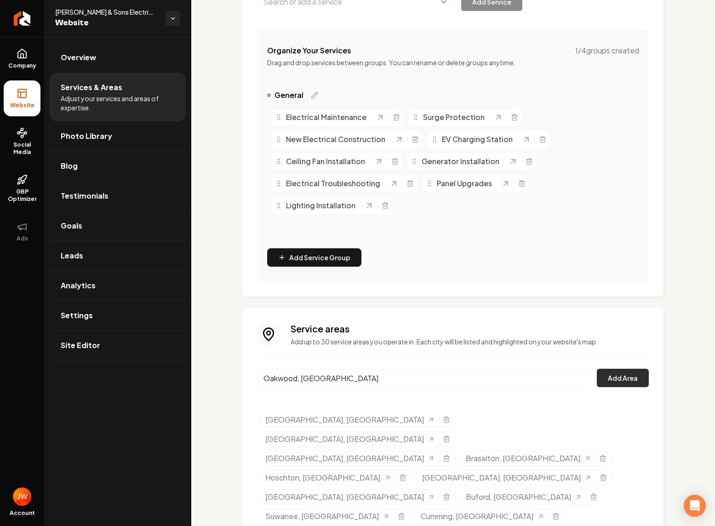
click at [628, 378] on button "Add Area" at bounding box center [623, 378] width 52 height 18
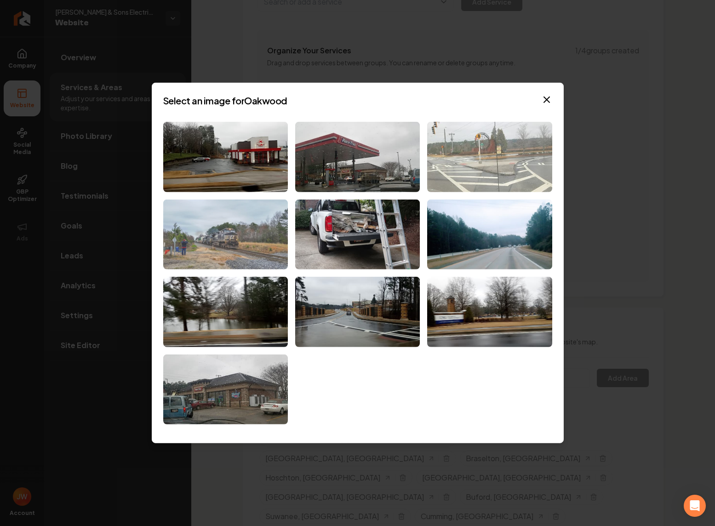
click at [225, 242] on img at bounding box center [225, 234] width 125 height 70
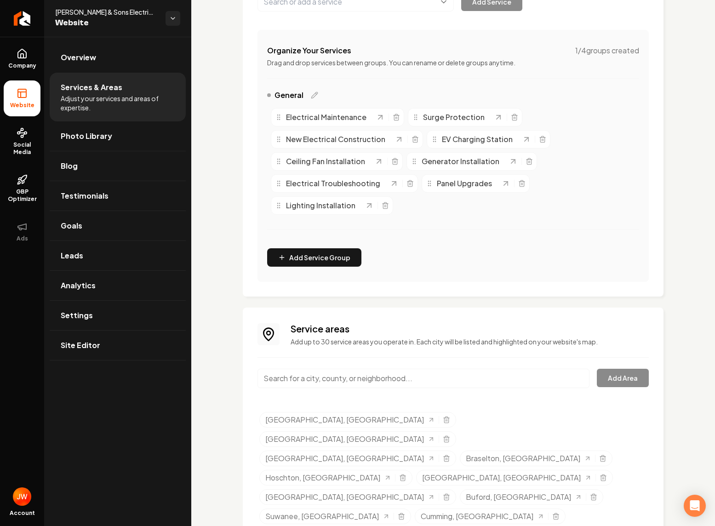
click at [340, 377] on input "Main content area" at bounding box center [423, 378] width 332 height 19
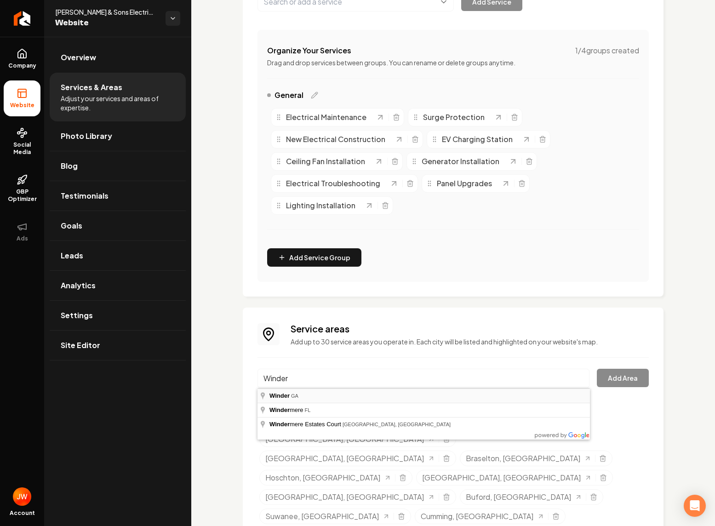
type input "Winder, GA"
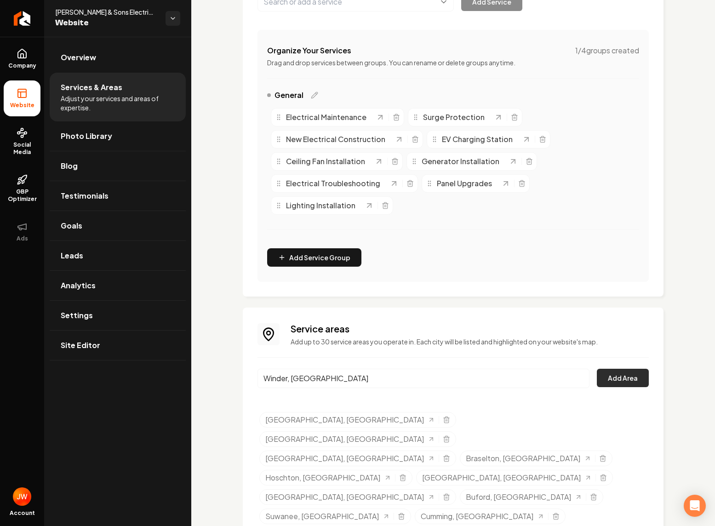
click at [611, 379] on button "Add Area" at bounding box center [623, 378] width 52 height 18
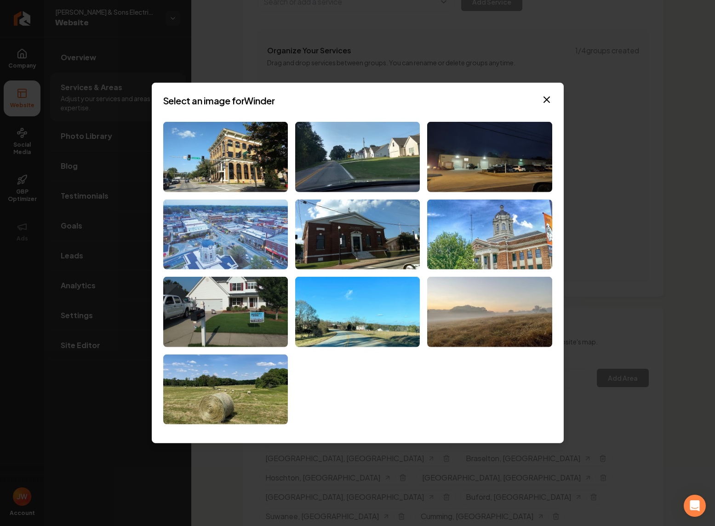
click at [256, 235] on img at bounding box center [225, 234] width 125 height 70
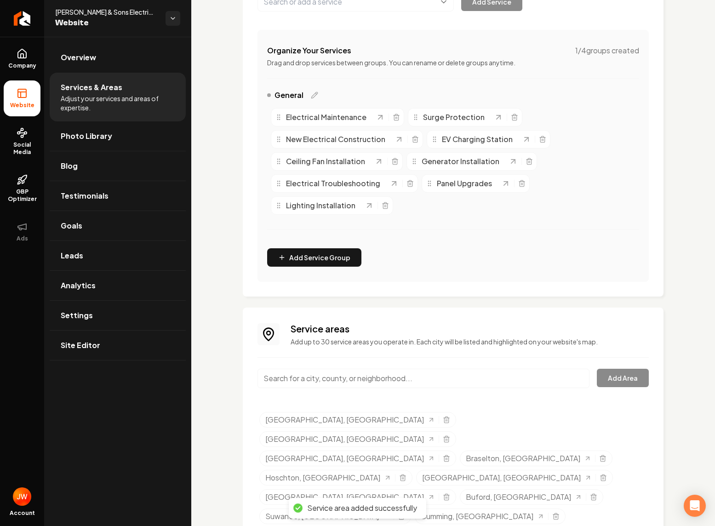
click at [322, 377] on input "Main content area" at bounding box center [423, 378] width 332 height 19
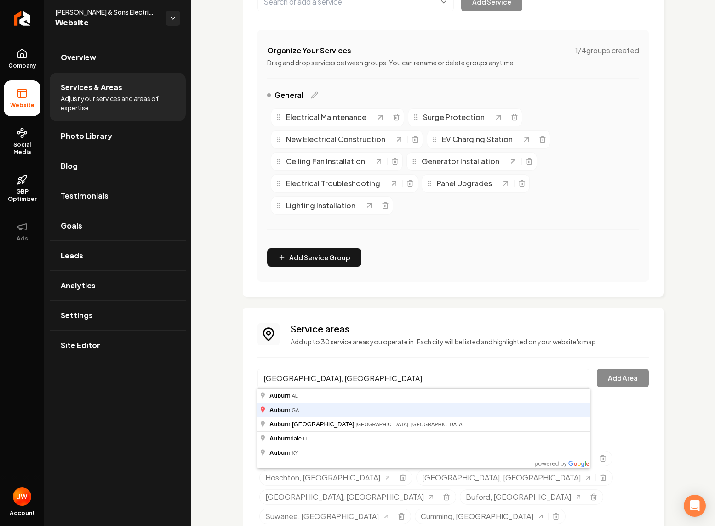
type input "Auburn, GA"
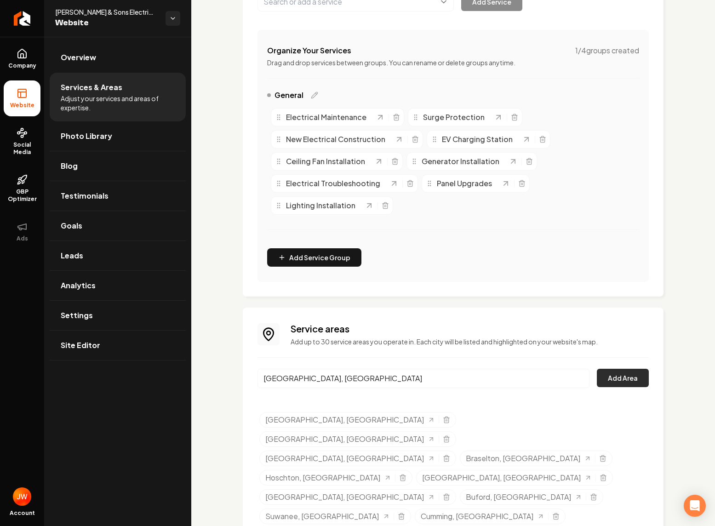
click at [634, 384] on button "Add Area" at bounding box center [623, 378] width 52 height 18
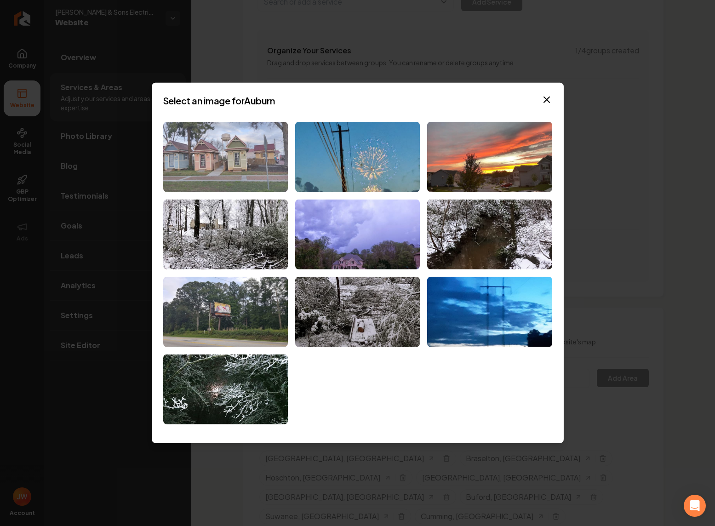
click at [261, 162] on img at bounding box center [225, 157] width 125 height 70
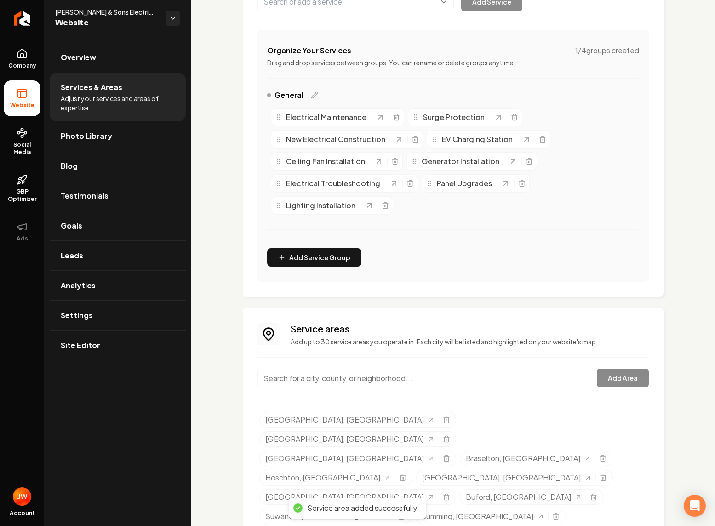
click at [455, 377] on input "Main content area" at bounding box center [423, 378] width 332 height 19
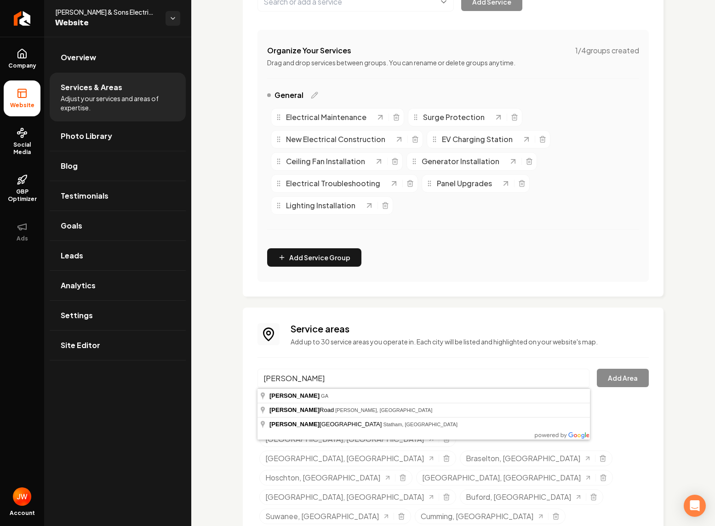
type input "Bogart, GA"
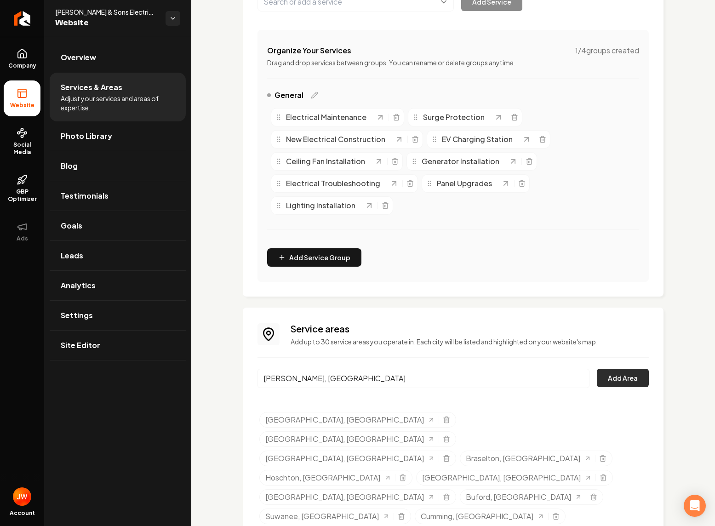
click at [610, 381] on button "Add Area" at bounding box center [623, 378] width 52 height 18
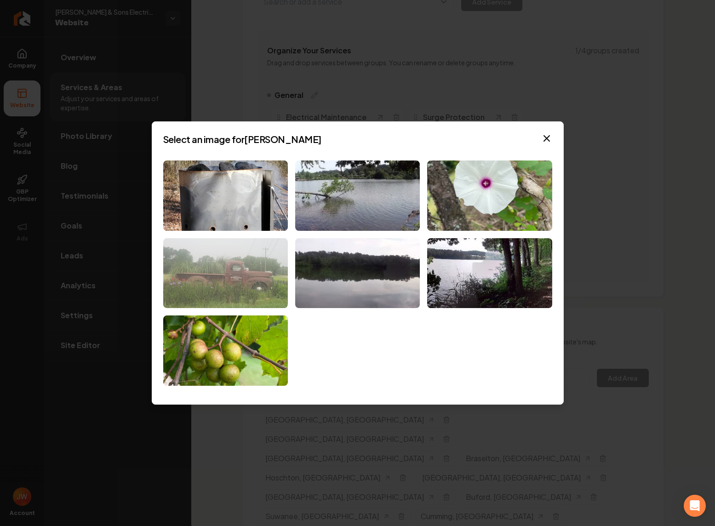
click at [249, 269] on img at bounding box center [225, 273] width 125 height 70
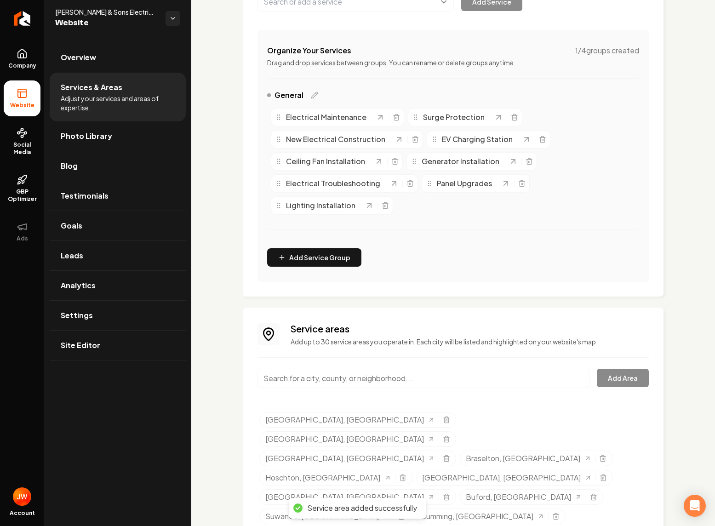
scroll to position [178, 0]
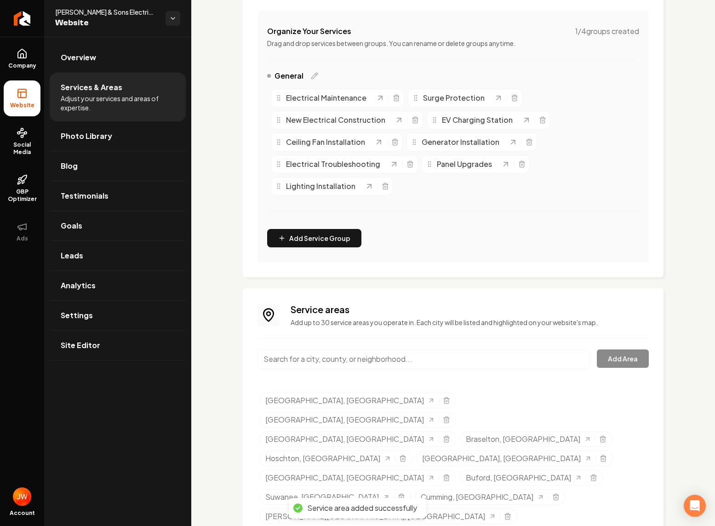
click at [368, 362] on input "Main content area" at bounding box center [423, 358] width 332 height 19
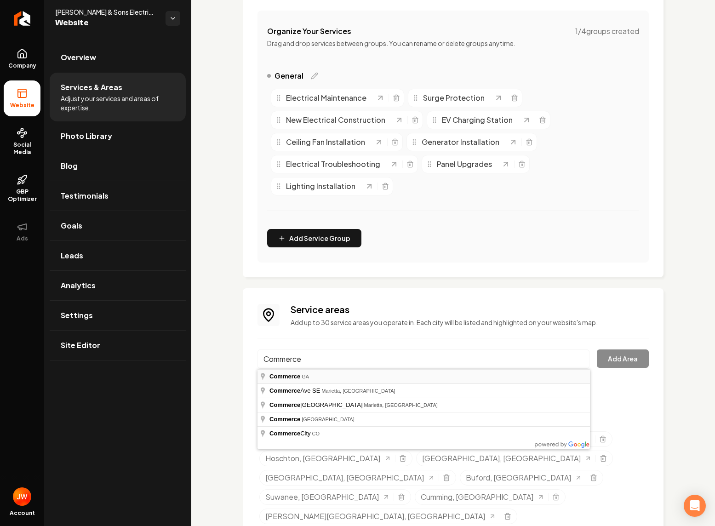
type input "Commerce, GA"
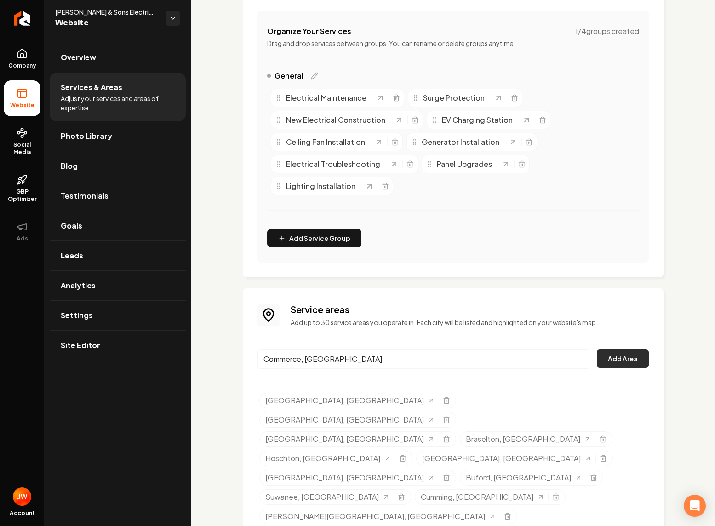
click at [618, 364] on button "Add Area" at bounding box center [623, 358] width 52 height 18
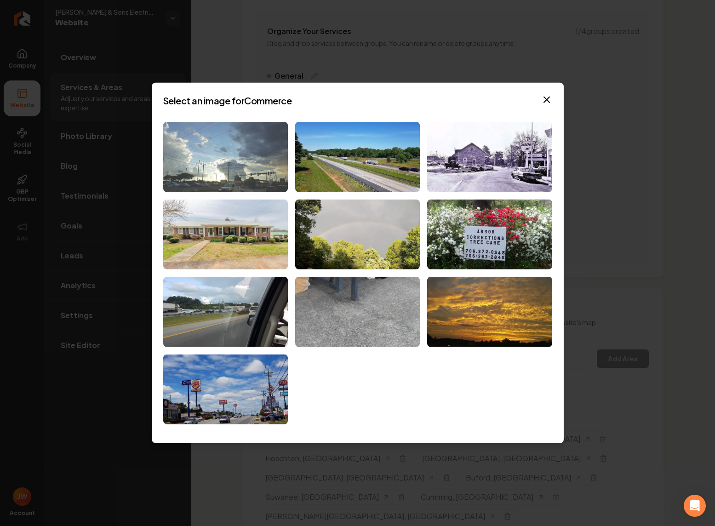
click at [232, 179] on img at bounding box center [225, 157] width 125 height 70
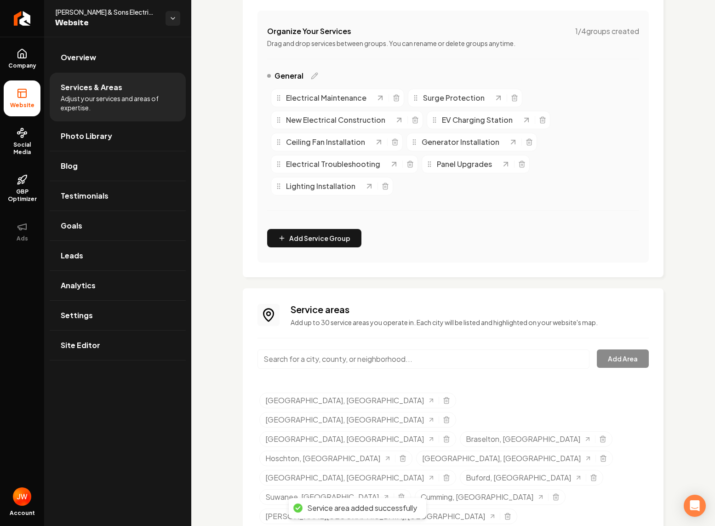
click at [499, 360] on input "Main content area" at bounding box center [423, 358] width 332 height 19
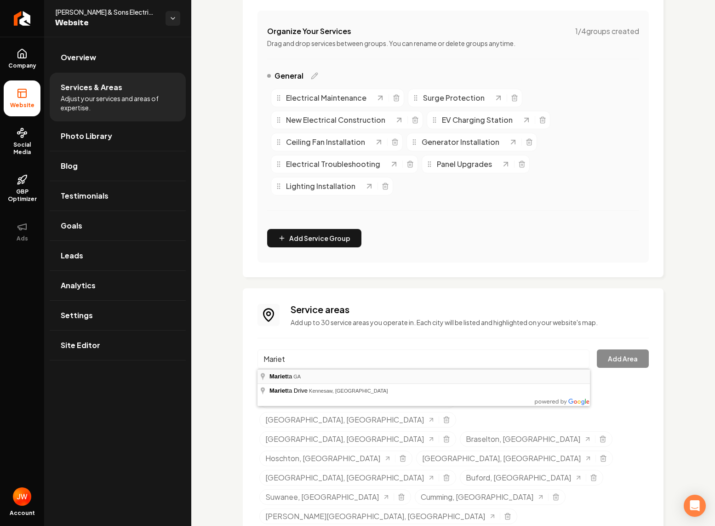
type input "Marietta, [GEOGRAPHIC_DATA]"
click at [607, 363] on button "Add Area" at bounding box center [623, 358] width 52 height 18
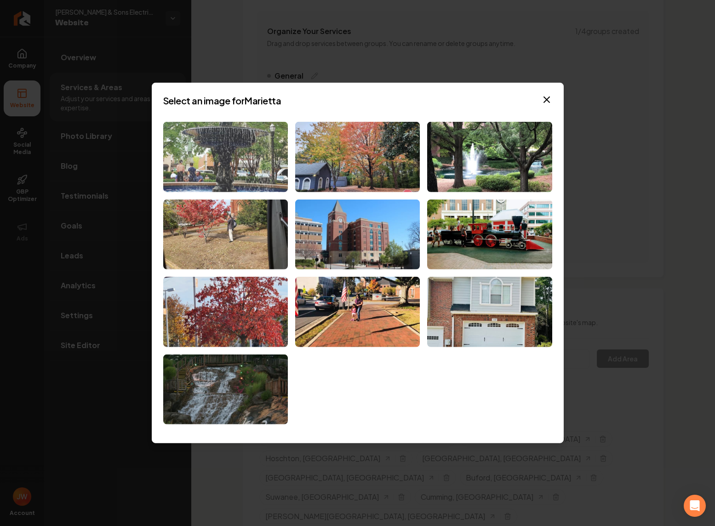
click at [202, 163] on img at bounding box center [225, 157] width 125 height 70
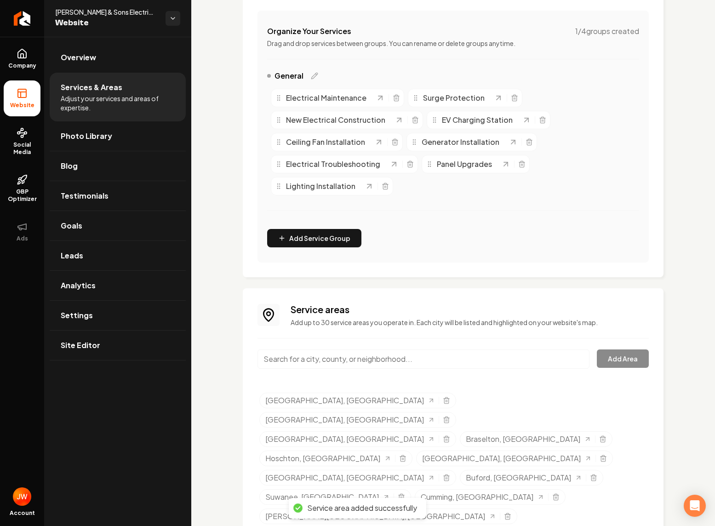
click at [315, 358] on input "Main content area" at bounding box center [423, 358] width 332 height 19
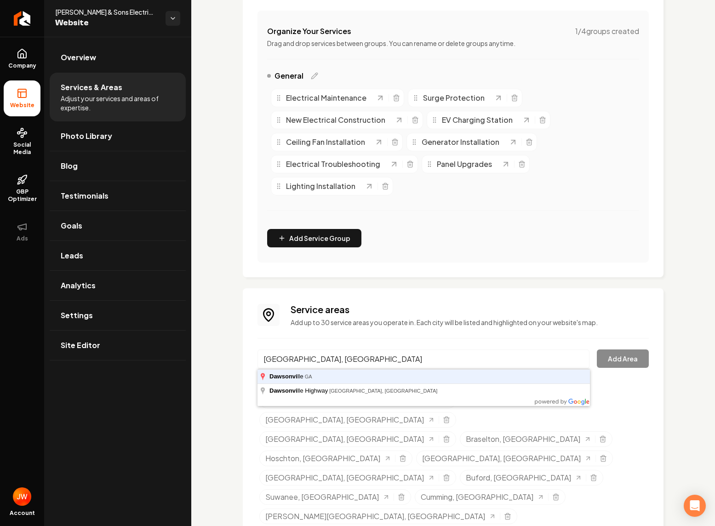
type input "Dawsonville, GA"
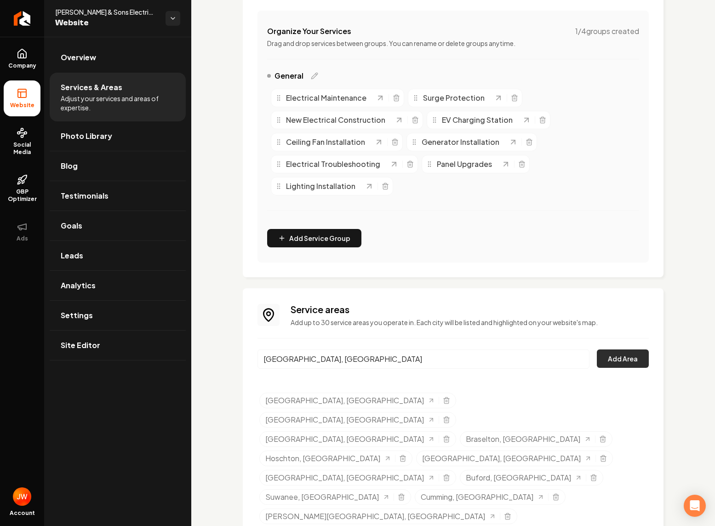
click at [619, 363] on button "Add Area" at bounding box center [623, 358] width 52 height 18
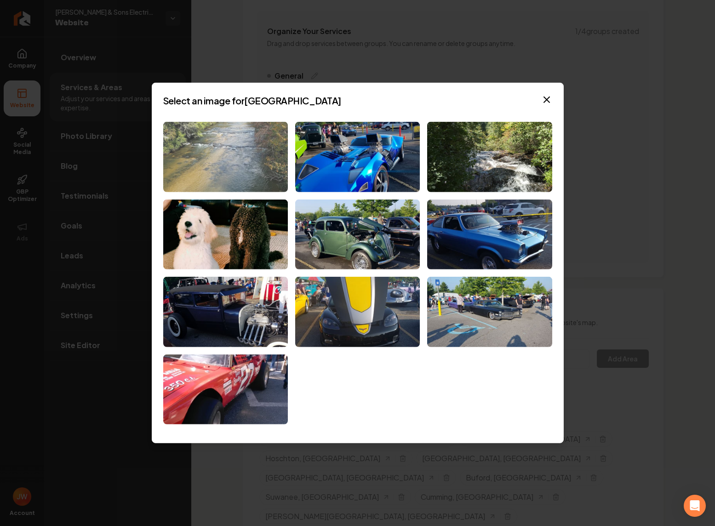
click at [243, 171] on img at bounding box center [225, 157] width 125 height 70
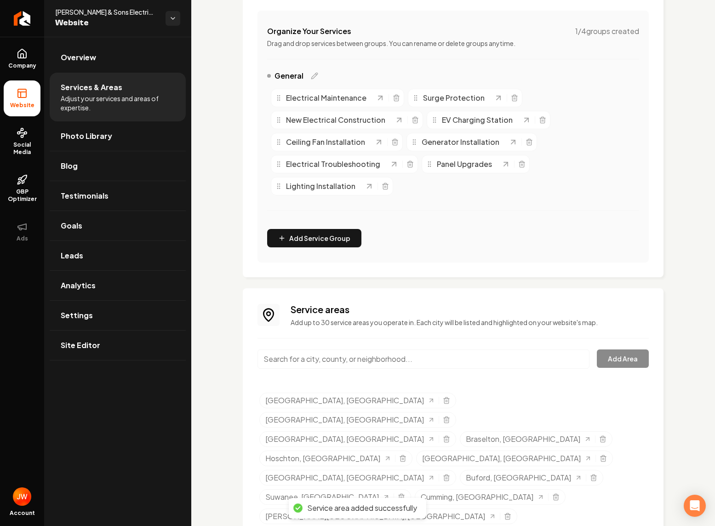
click at [401, 358] on input "Main content area" at bounding box center [423, 358] width 332 height 19
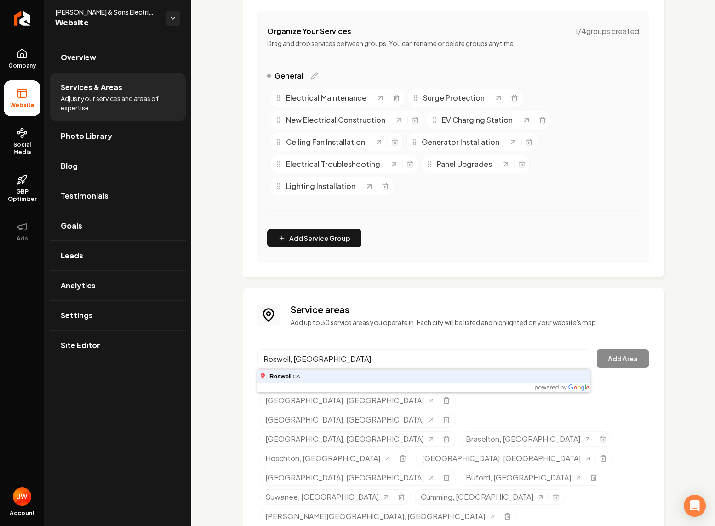
type input "Roswell, GA"
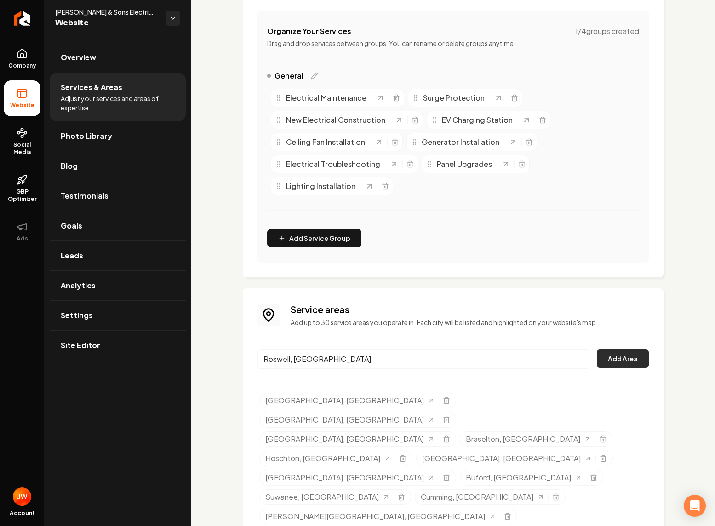
click at [619, 353] on button "Add Area" at bounding box center [623, 358] width 52 height 18
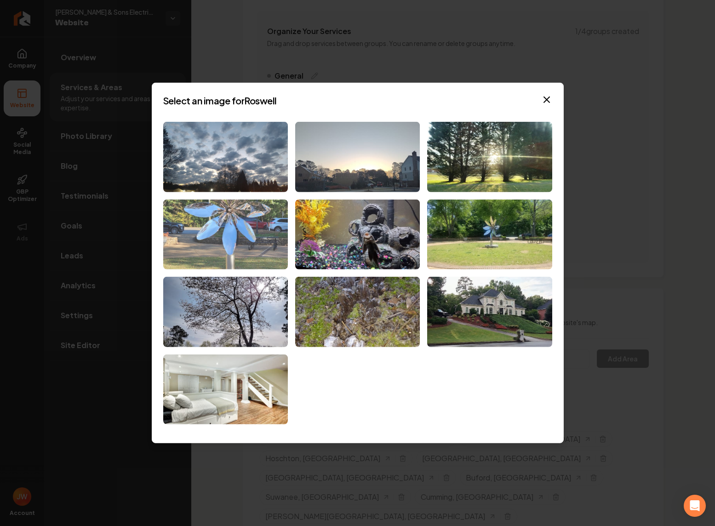
click at [226, 226] on img at bounding box center [225, 234] width 125 height 70
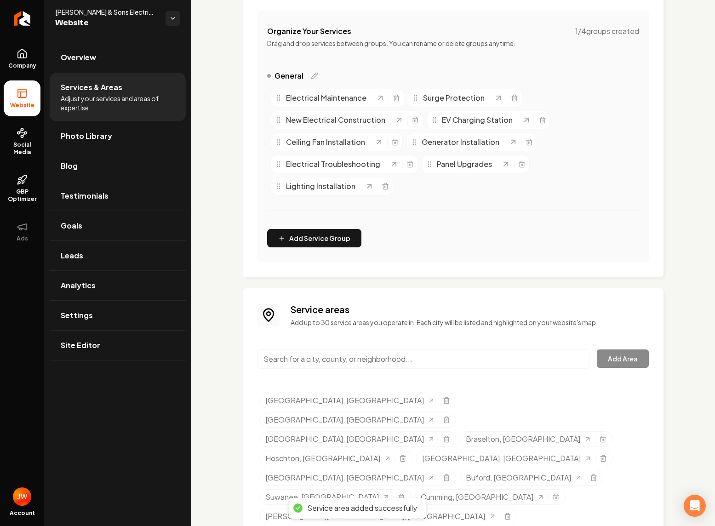
click at [317, 358] on input "Main content area" at bounding box center [423, 358] width 332 height 19
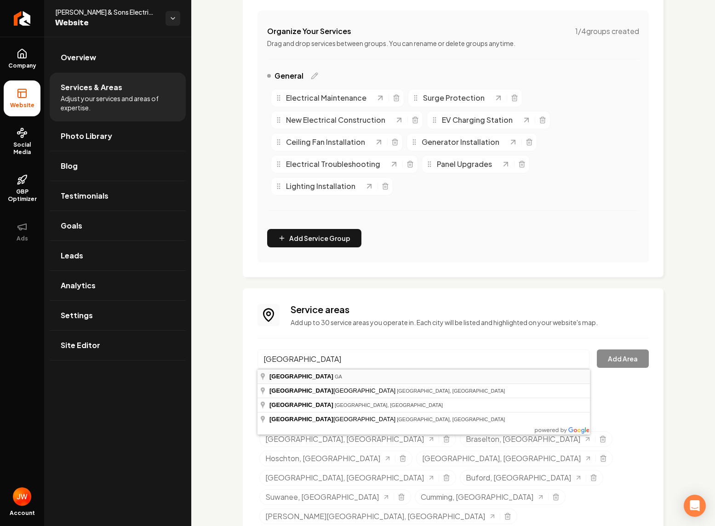
type input "[GEOGRAPHIC_DATA], [GEOGRAPHIC_DATA]"
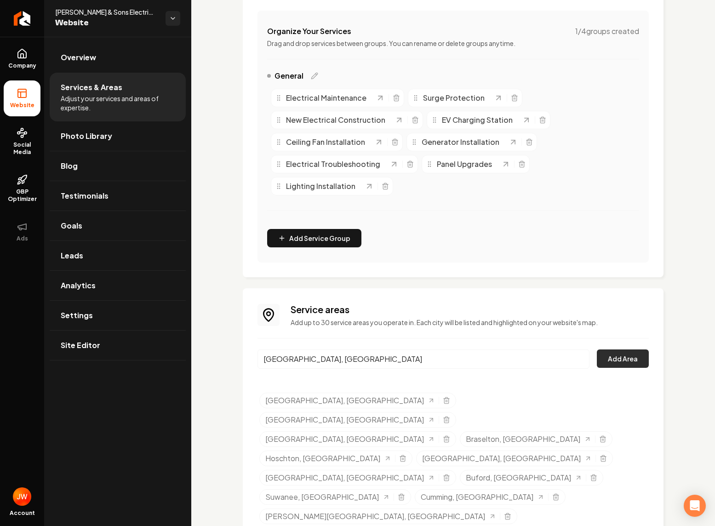
click at [612, 356] on button "Add Area" at bounding box center [623, 358] width 52 height 18
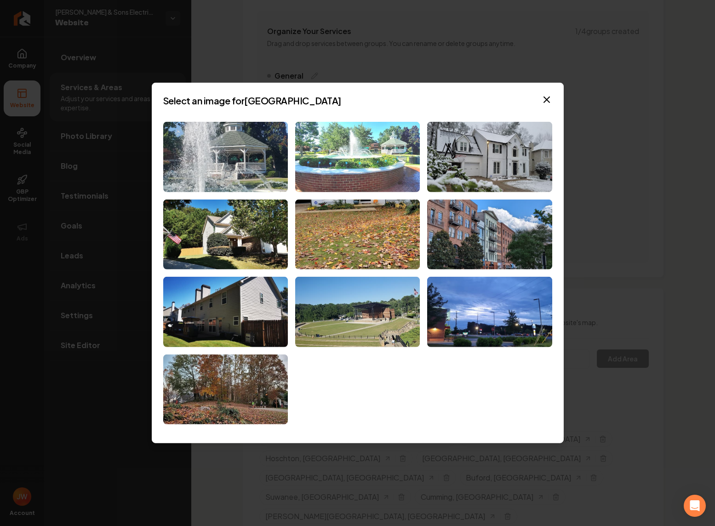
click at [386, 153] on img at bounding box center [357, 157] width 125 height 70
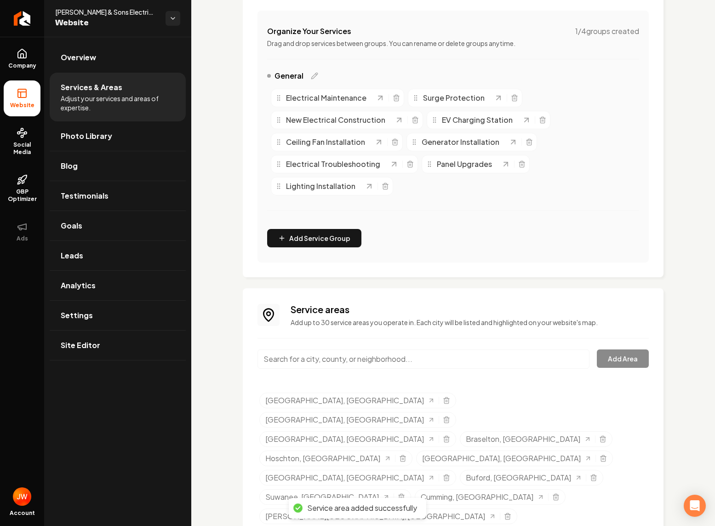
scroll to position [0, 0]
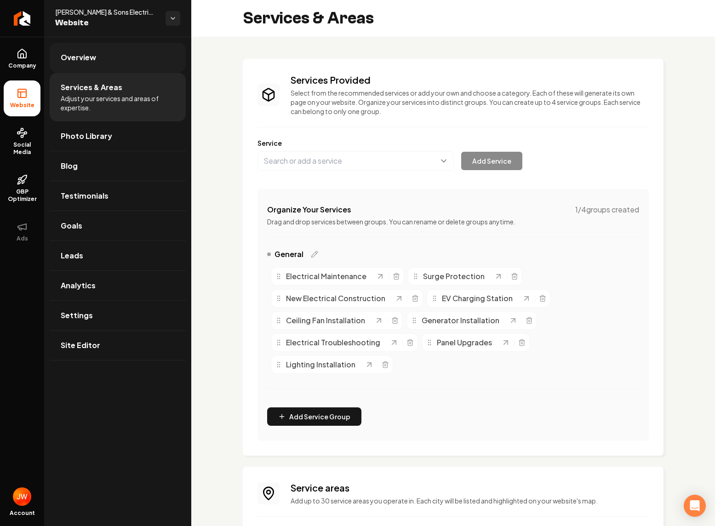
click at [75, 55] on span "Overview" at bounding box center [78, 57] width 35 height 11
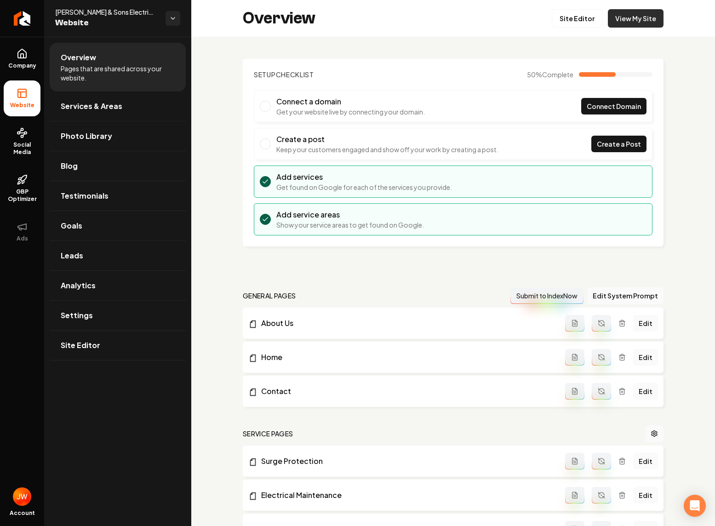
click at [638, 20] on link "View My Site" at bounding box center [636, 18] width 56 height 18
